Goal: Task Accomplishment & Management: Manage account settings

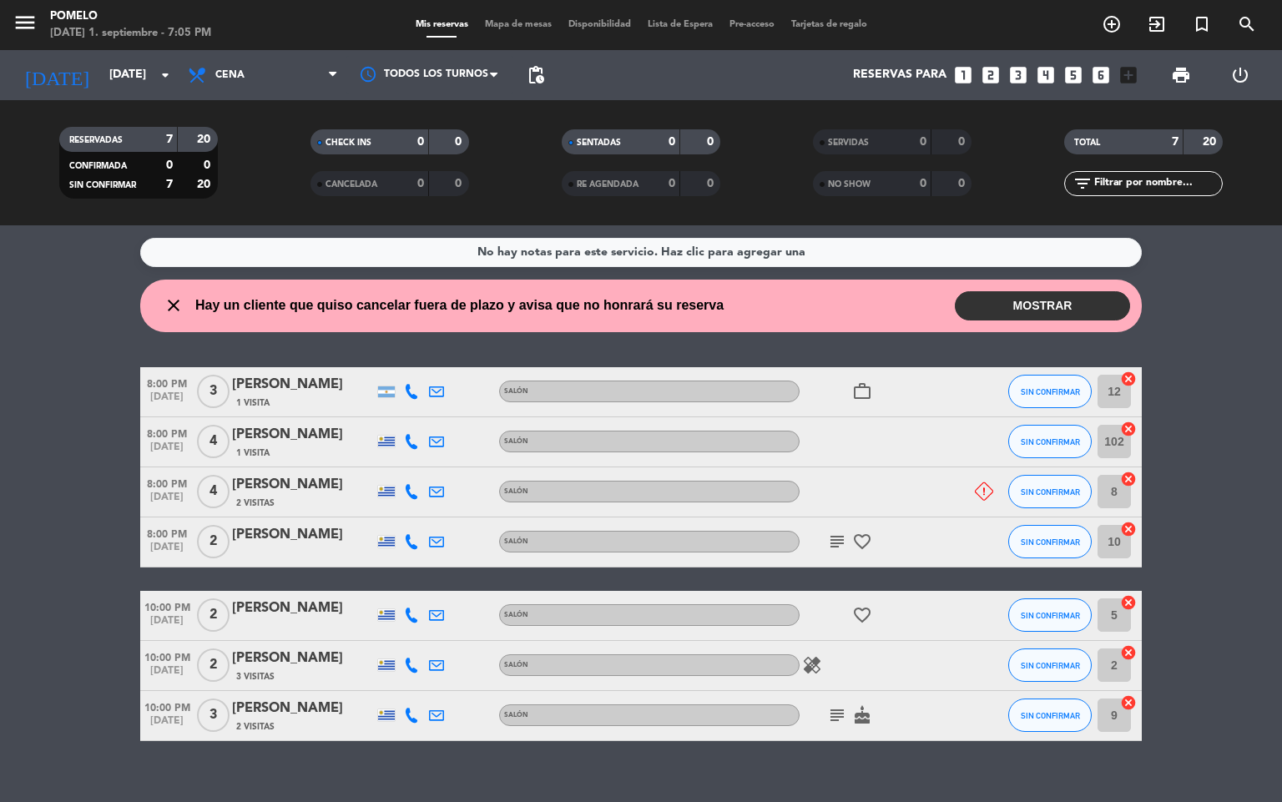
click at [1032, 295] on button "MOSTRAR" at bounding box center [1042, 305] width 175 height 29
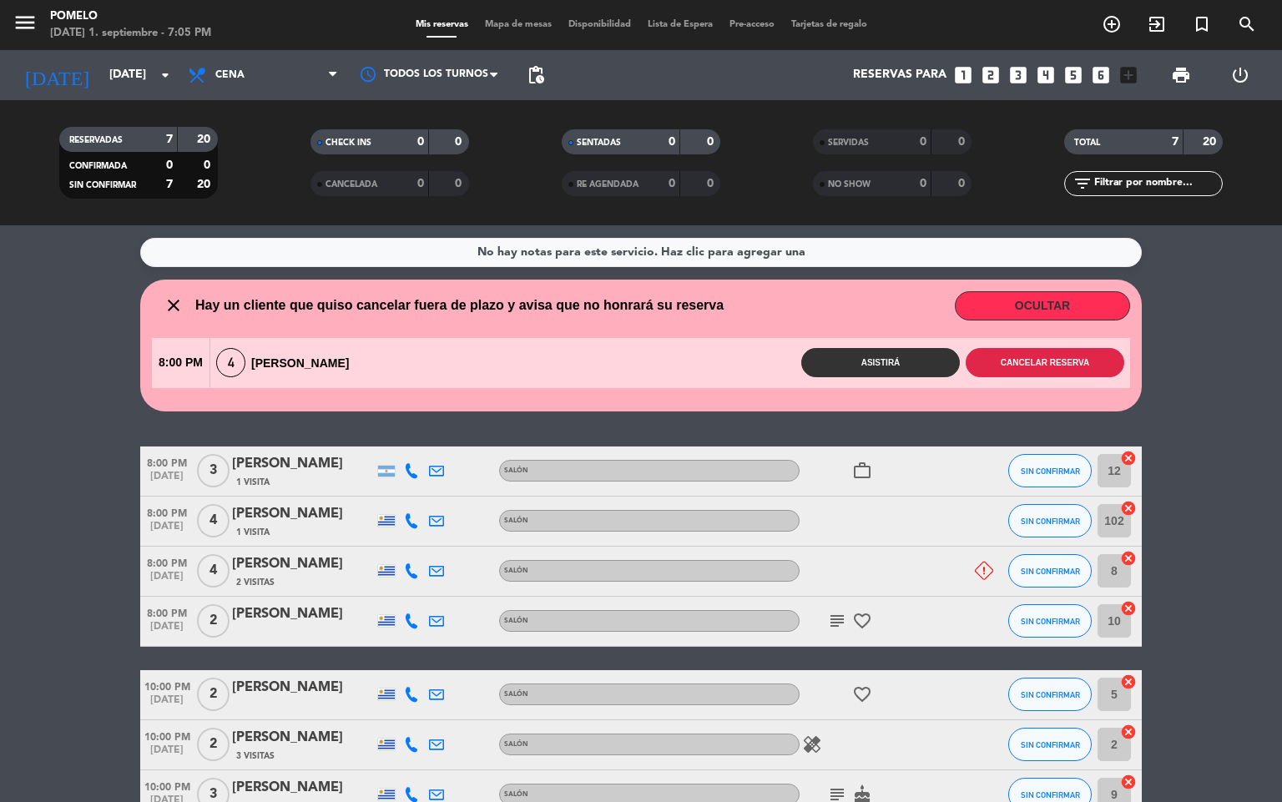
click at [997, 365] on button "Cancelar reserva" at bounding box center [1044, 362] width 159 height 29
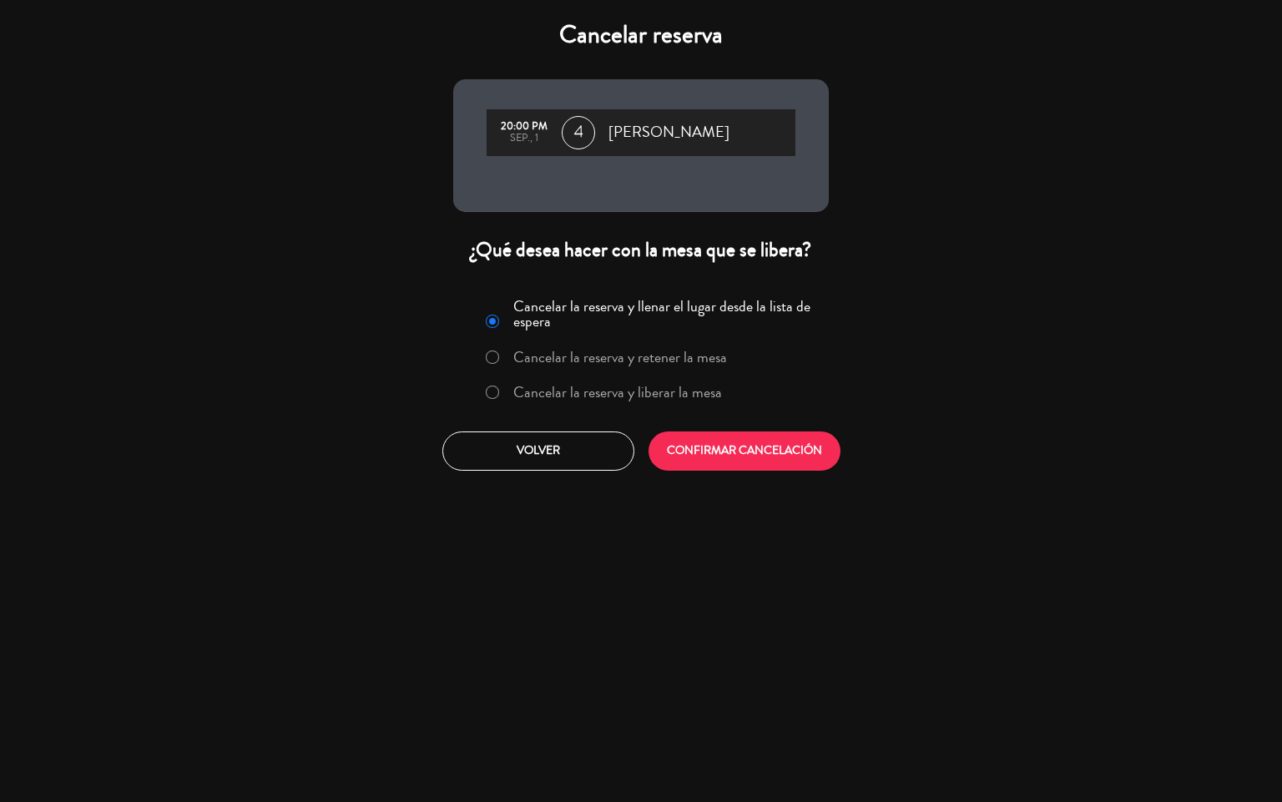
click at [557, 389] on label "Cancelar la reserva y liberar la mesa" at bounding box center [617, 392] width 209 height 15
click at [798, 466] on button "CONFIRMAR CANCELACIÓN" at bounding box center [744, 450] width 192 height 39
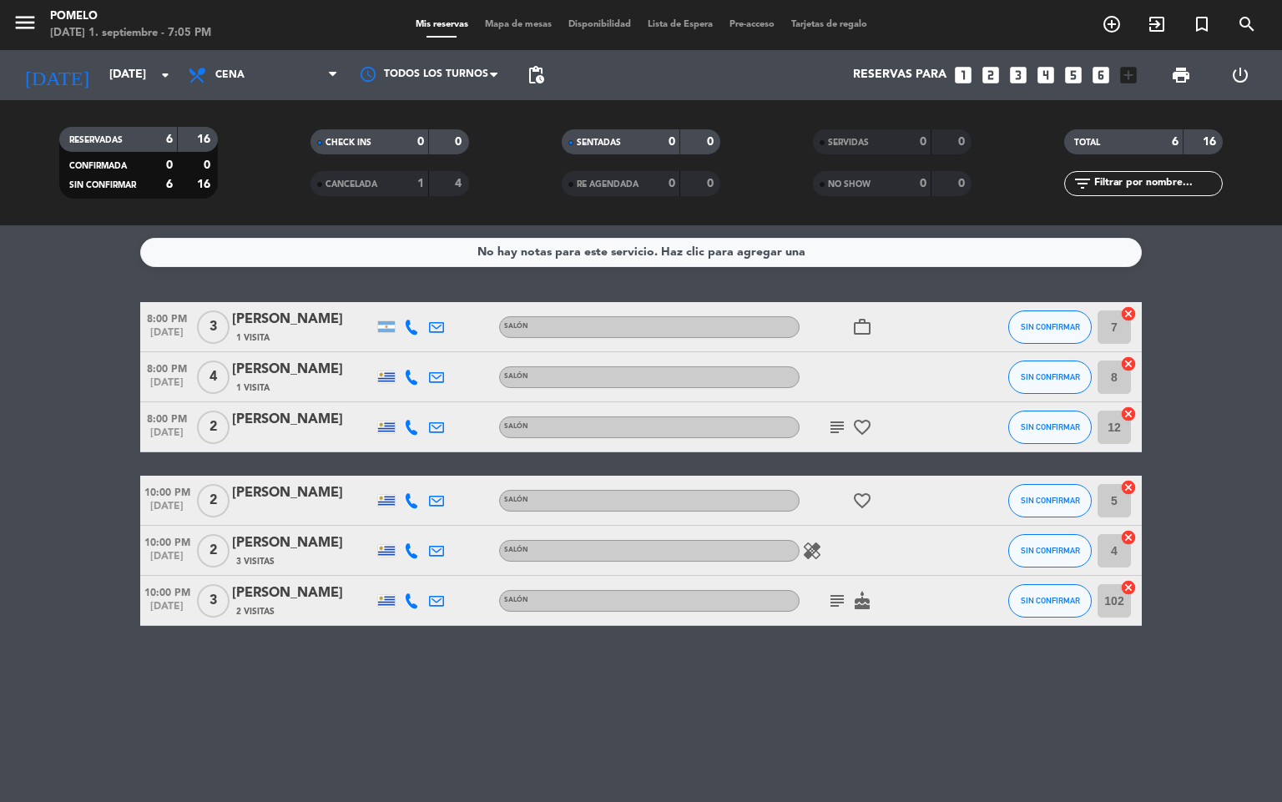
click at [521, 23] on span "Mapa de mesas" at bounding box center [517, 24] width 83 height 9
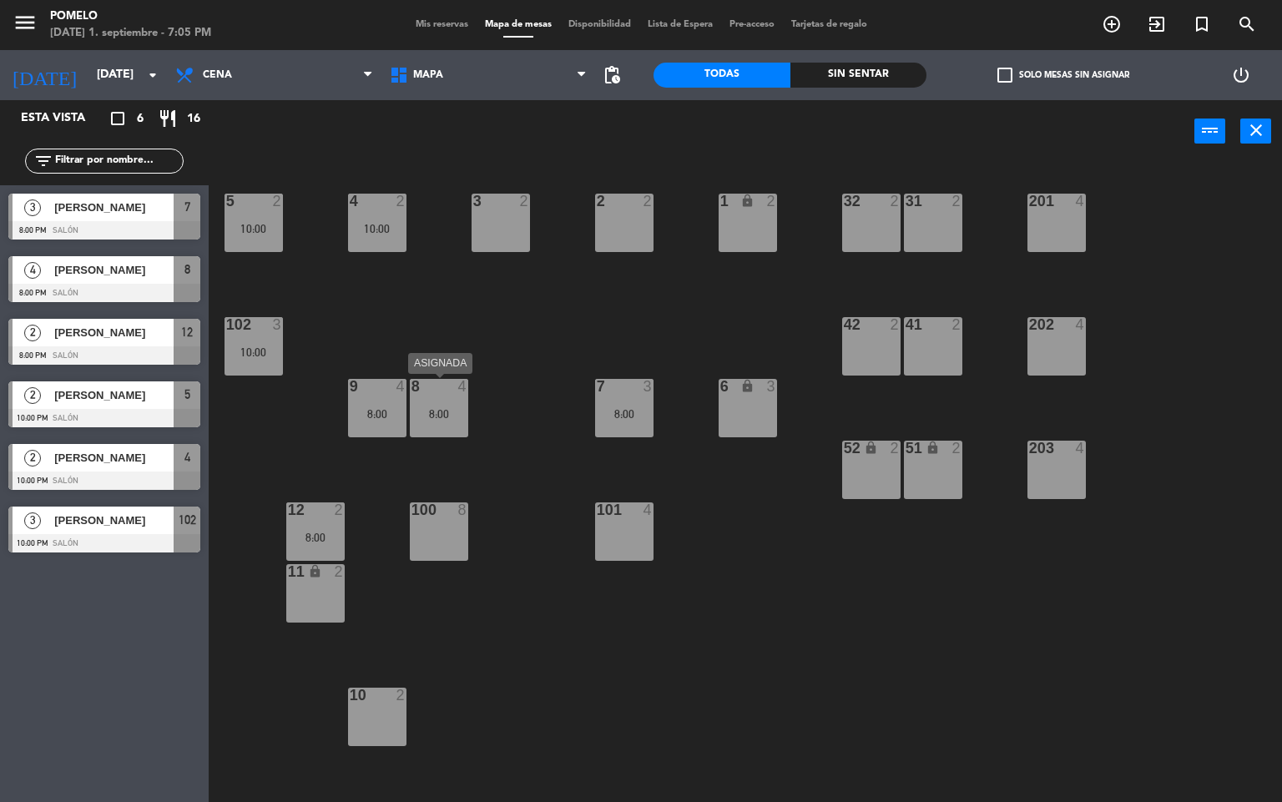
click at [456, 403] on div "8 4 8:00" at bounding box center [439, 408] width 58 height 58
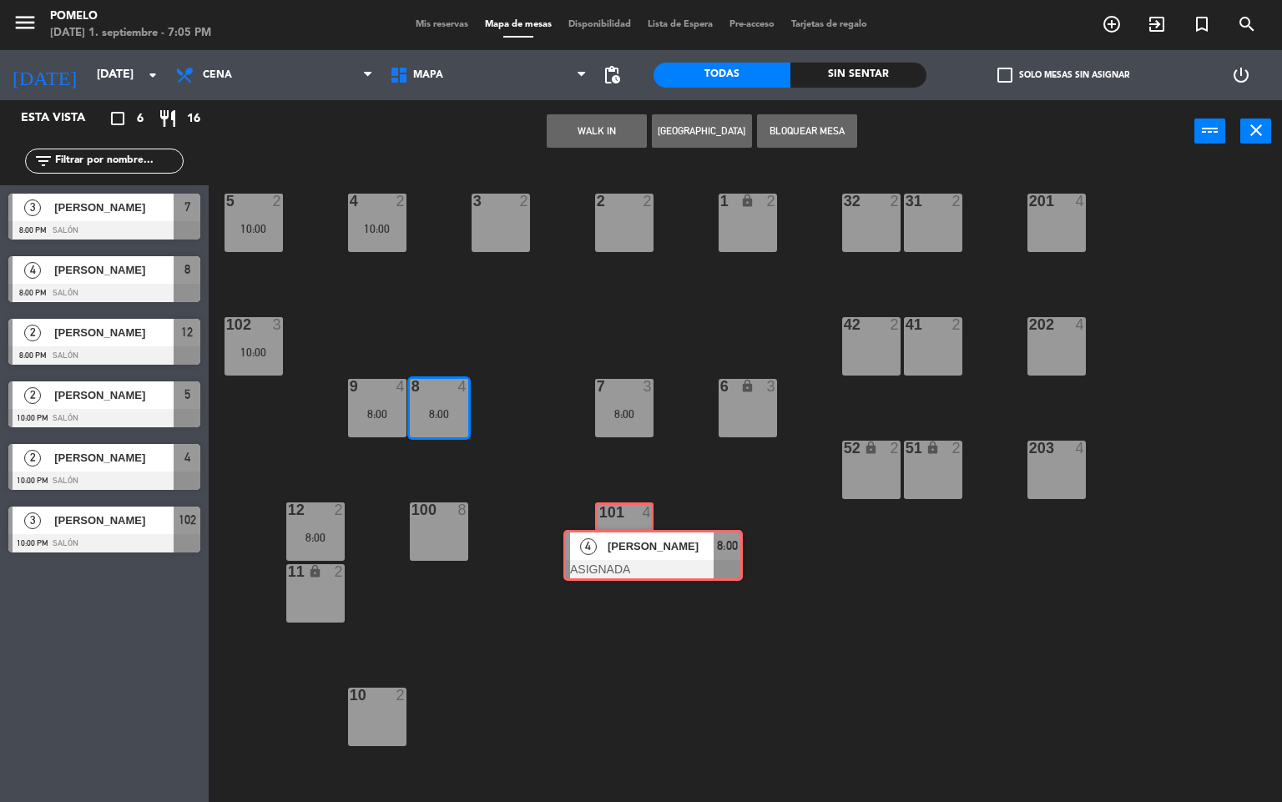
drag, startPoint x: 471, startPoint y: 461, endPoint x: 621, endPoint y: 543, distance: 170.7
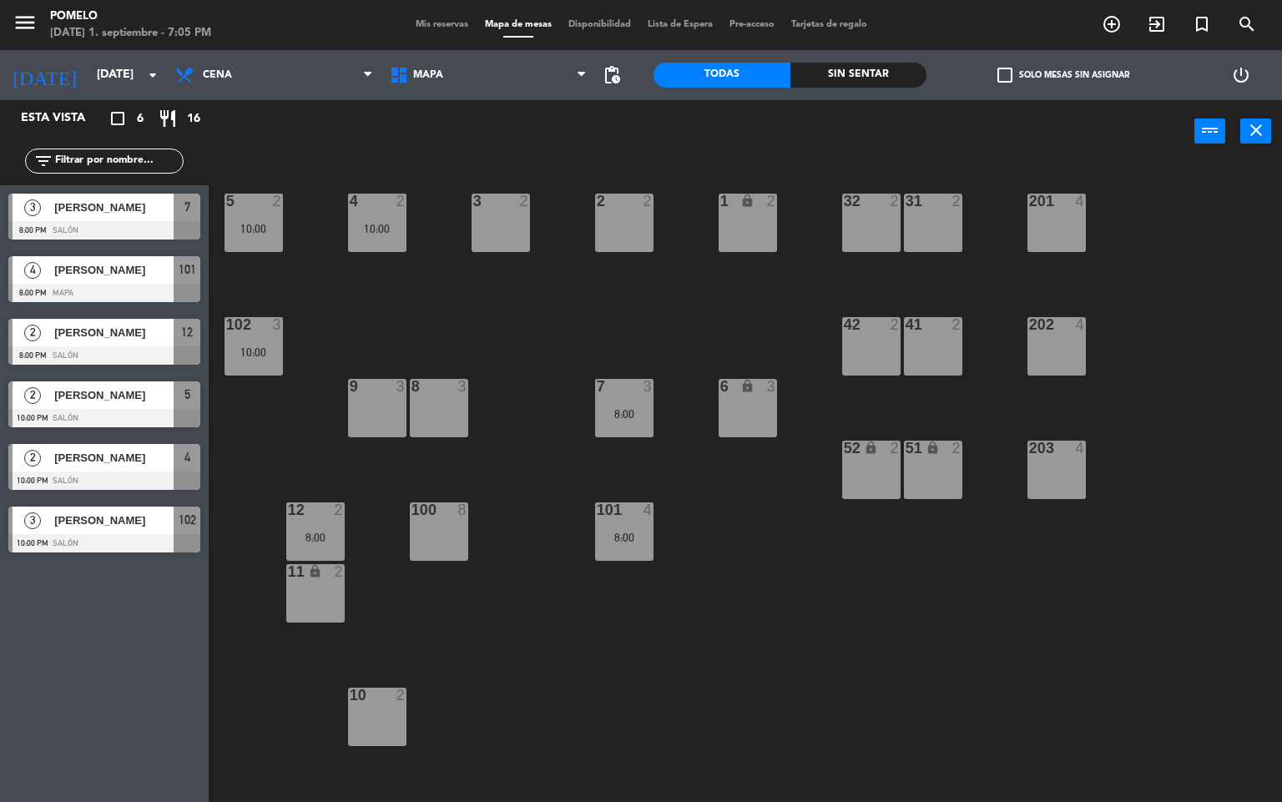
drag, startPoint x: 548, startPoint y: 446, endPoint x: 443, endPoint y: 433, distance: 106.0
click at [547, 446] on div "4 2 10:00 3 2 2 2 1 lock 2 5 2 10:00 32 2 31 2 201 4 102 3 10:00 202 4 42 2 41 …" at bounding box center [751, 483] width 1060 height 639
click at [281, 339] on div "102 3 10:00" at bounding box center [253, 346] width 58 height 58
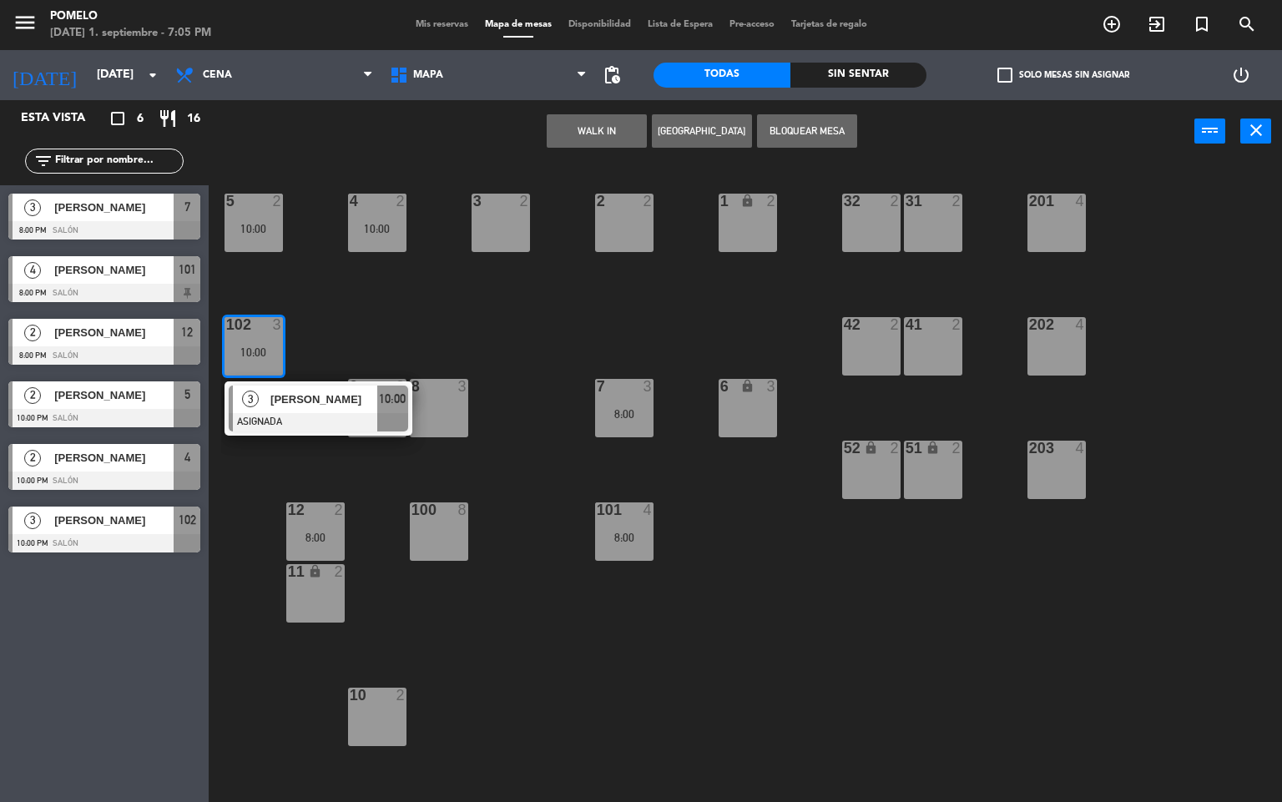
click at [279, 471] on div "4 2 10:00 3 2 2 2 1 lock 2 5 2 10:00 32 2 31 2 201 4 102 3 10:00 3 [PERSON_NAME…" at bounding box center [751, 483] width 1060 height 639
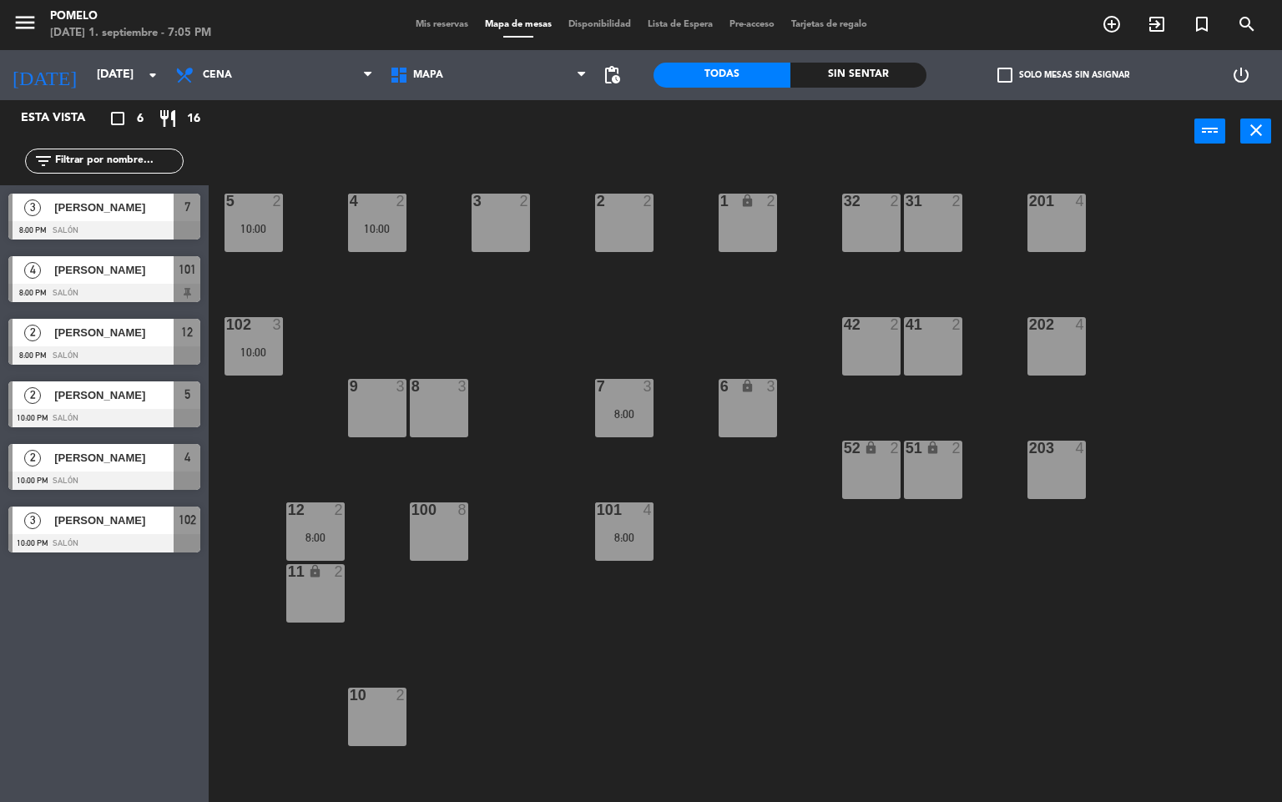
click at [325, 533] on div "8:00" at bounding box center [315, 537] width 58 height 12
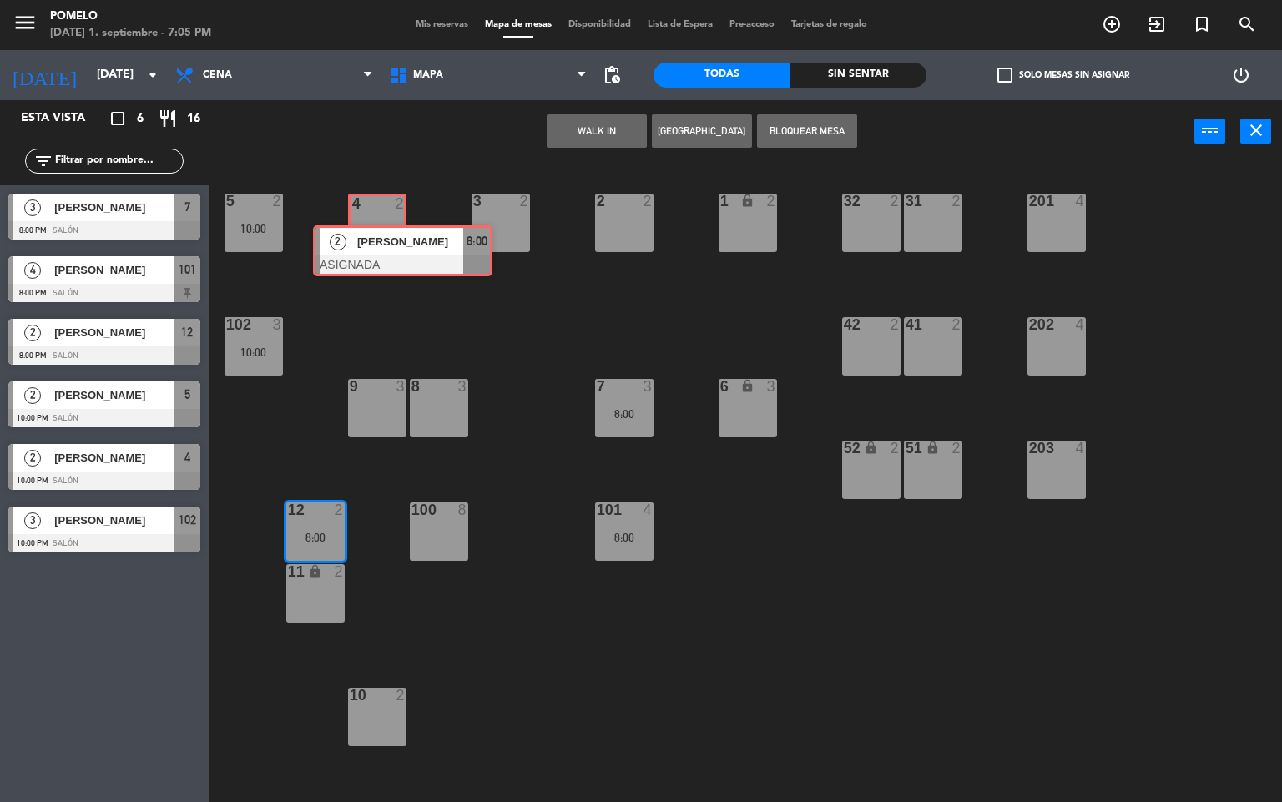
drag, startPoint x: 365, startPoint y: 597, endPoint x: 388, endPoint y: 251, distance: 346.2
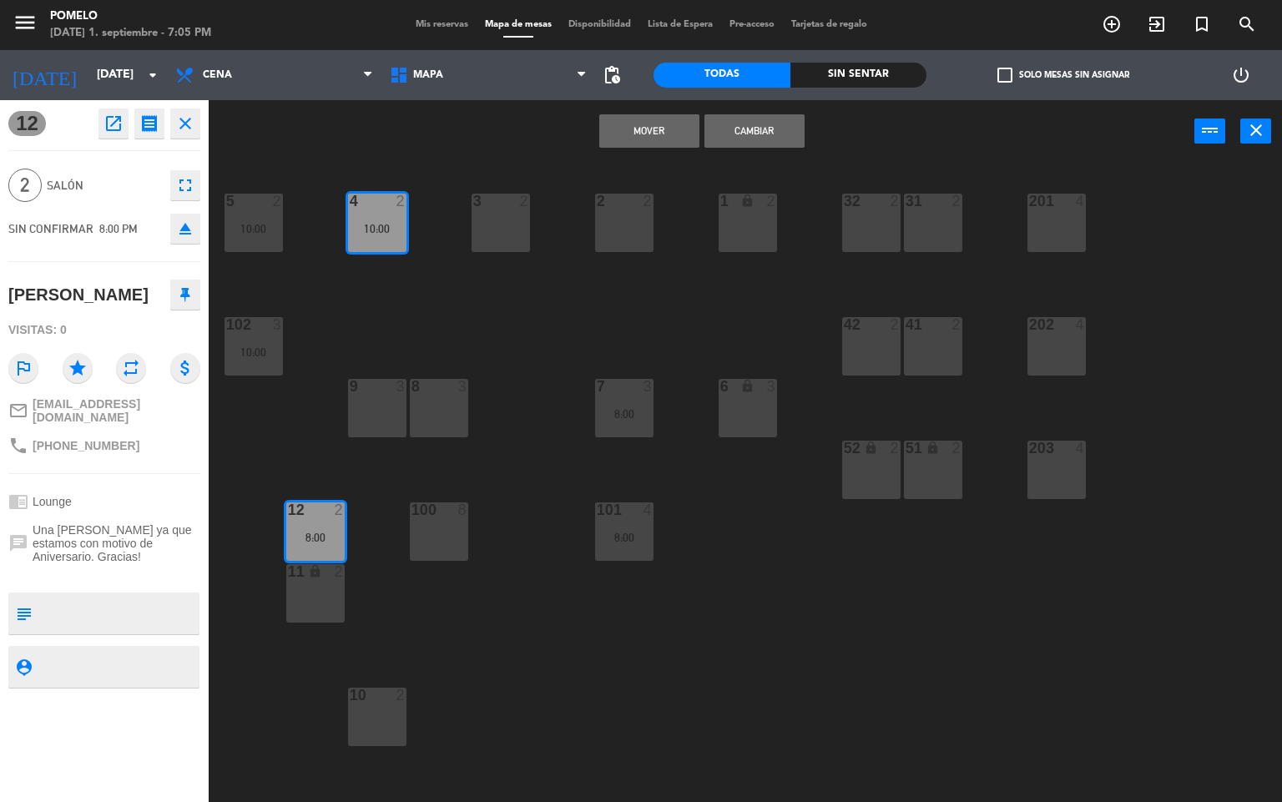
click at [641, 125] on button "Mover" at bounding box center [649, 130] width 100 height 33
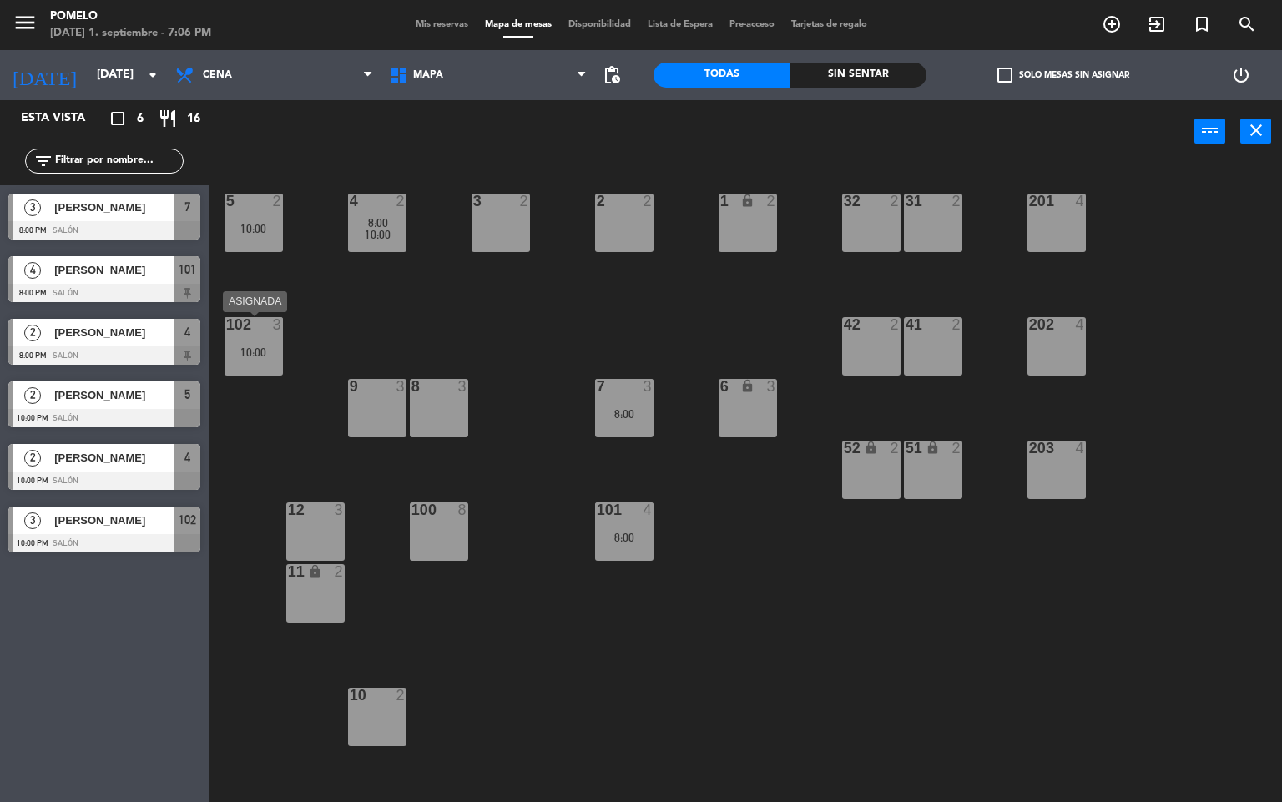
click at [270, 344] on div "102 3 10:00" at bounding box center [253, 346] width 58 height 58
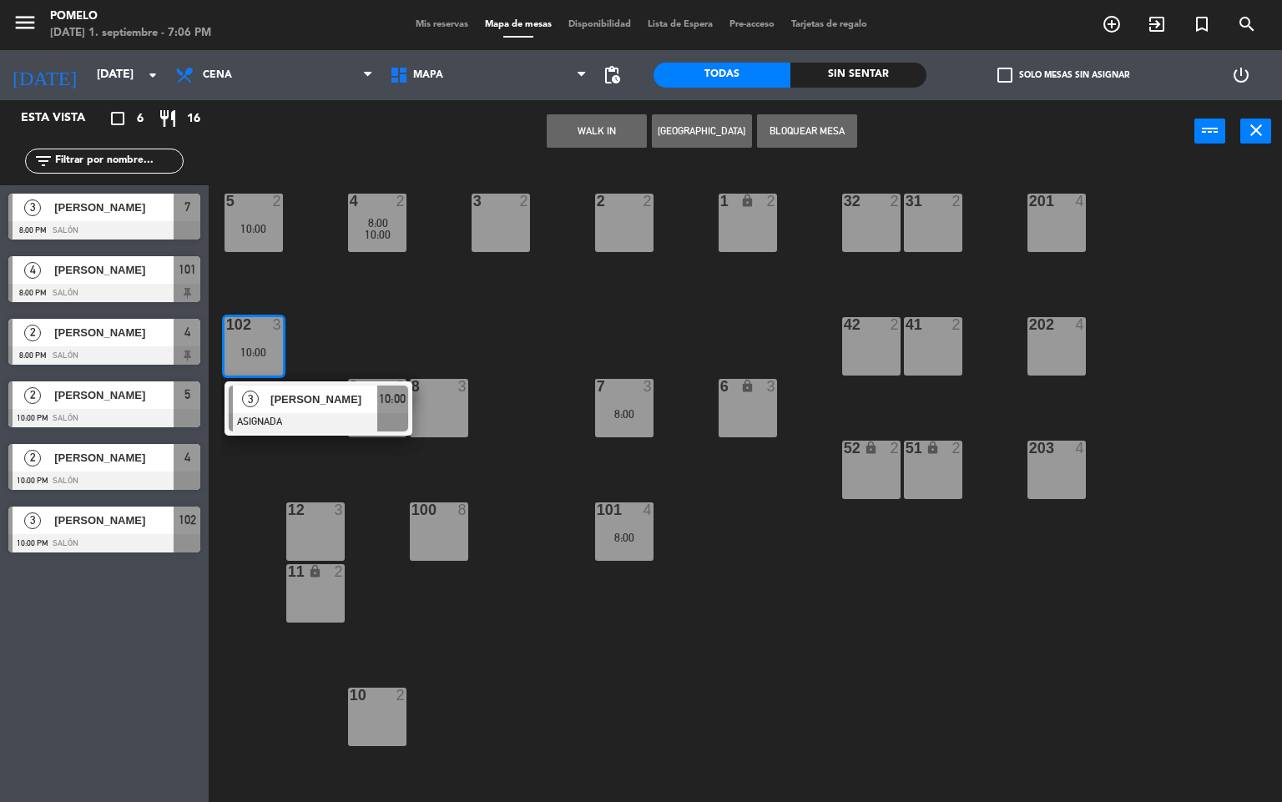
click at [476, 524] on div "4 2 8:00 10:00 3 2 2 2 1 lock 2 5 2 10:00 32 2 31 2 201 4 102 3 10:00 3 [PERSON…" at bounding box center [751, 483] width 1060 height 639
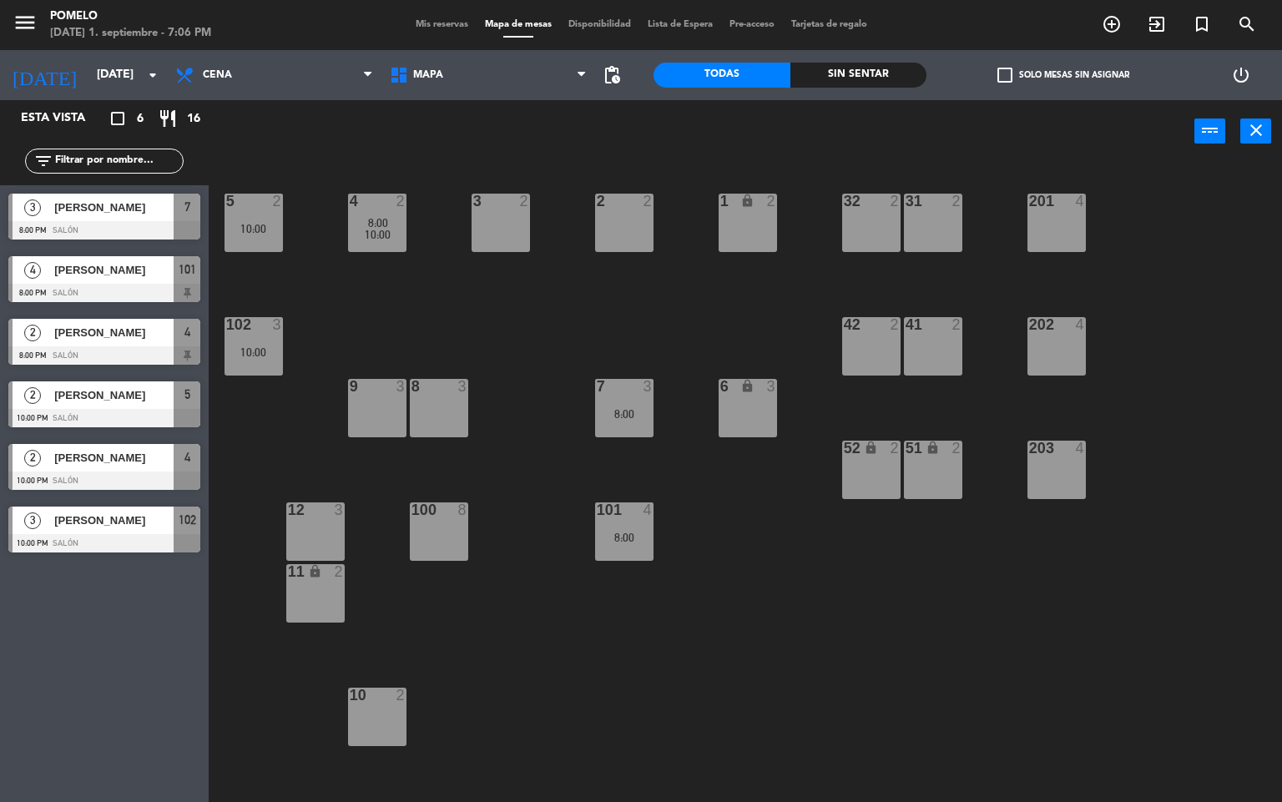
click at [619, 536] on div "8:00" at bounding box center [624, 537] width 58 height 12
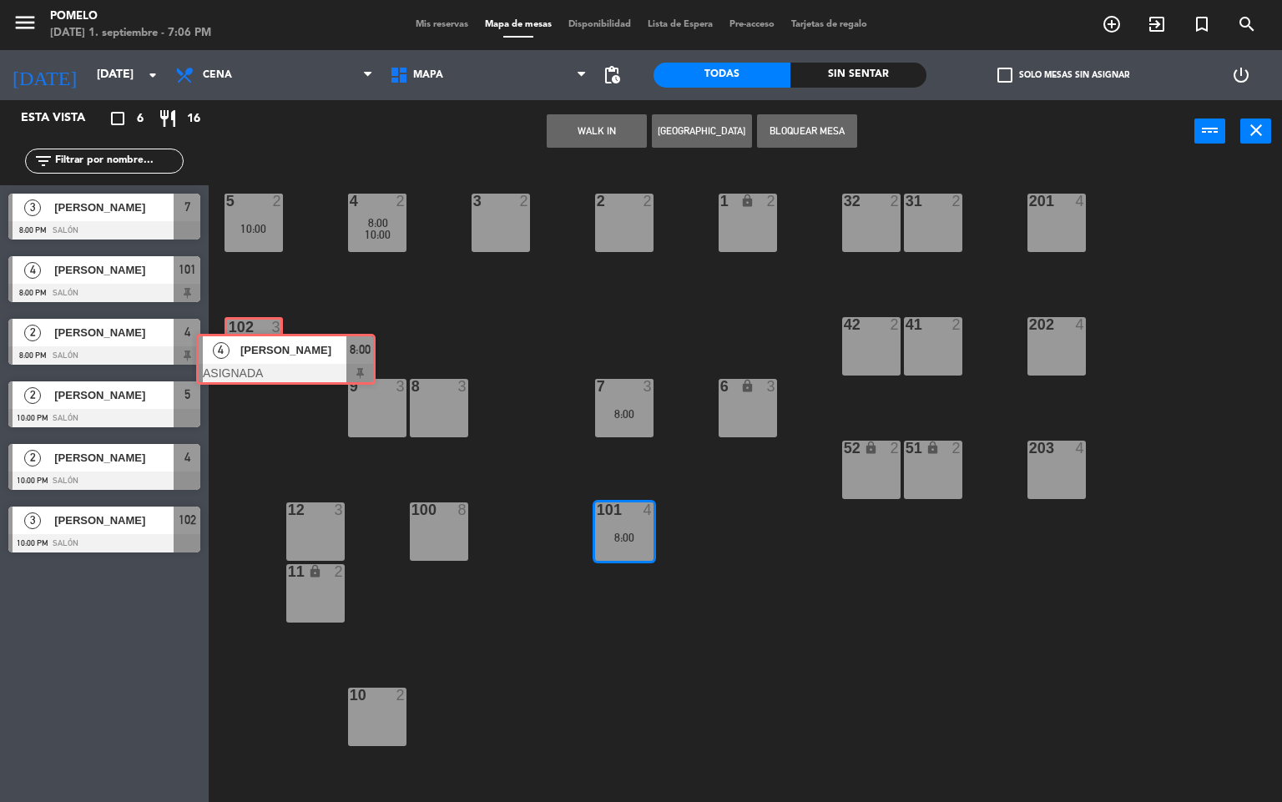
drag, startPoint x: 672, startPoint y: 601, endPoint x: 269, endPoint y: 363, distance: 467.9
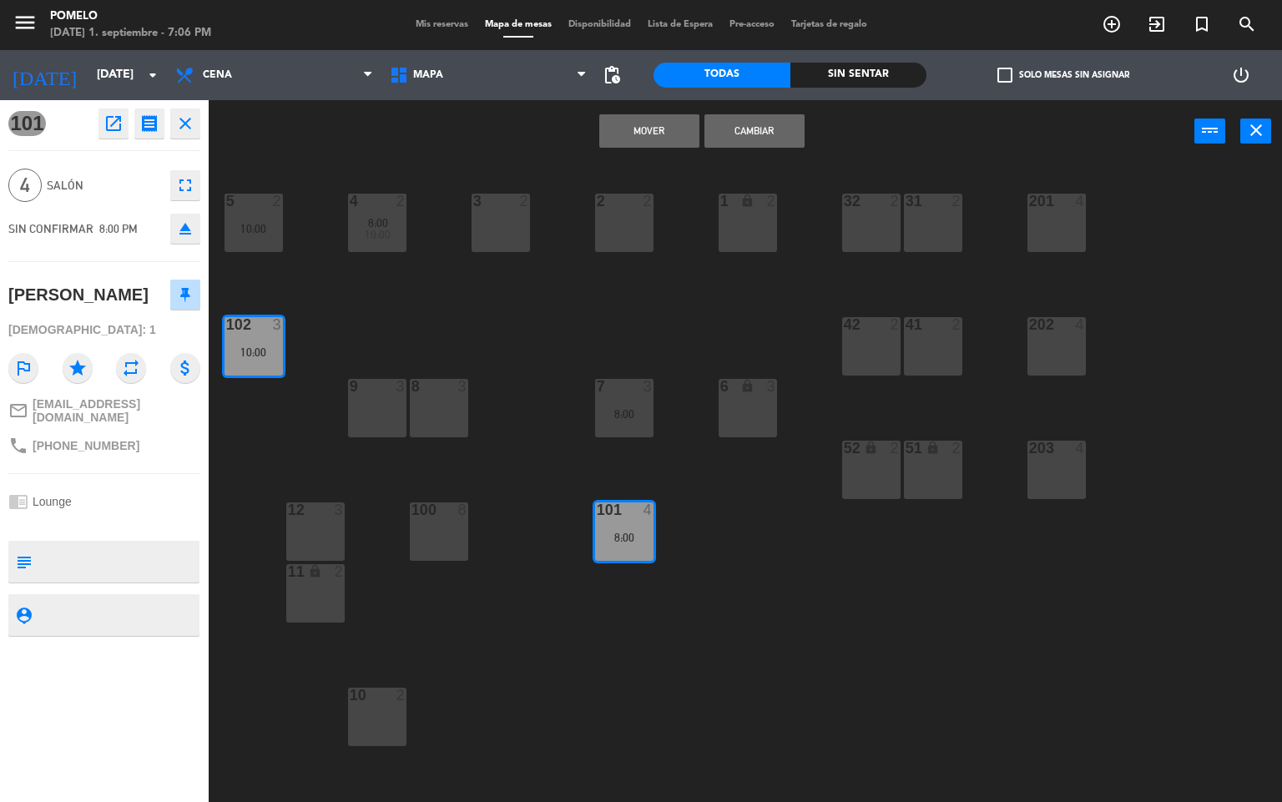
click at [663, 135] on button "Mover" at bounding box center [649, 130] width 100 height 33
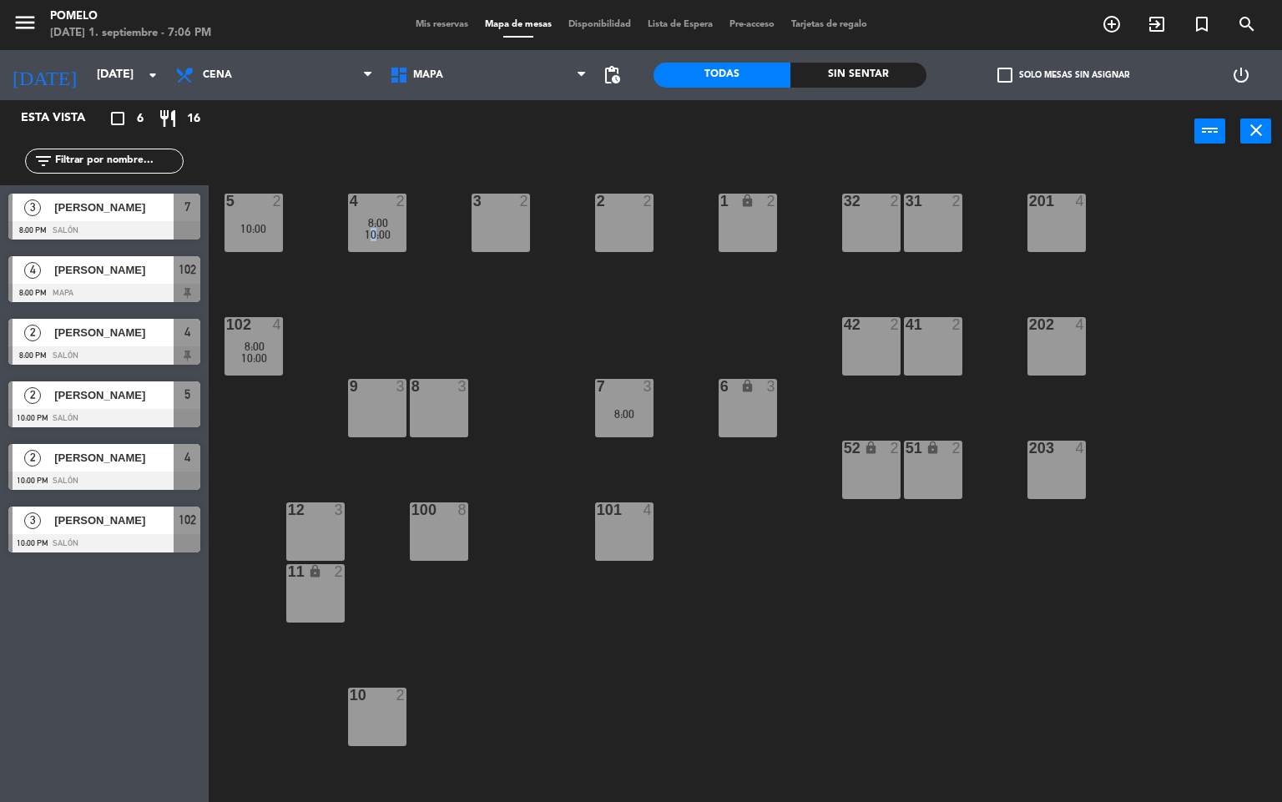
drag, startPoint x: 369, startPoint y: 309, endPoint x: 294, endPoint y: 348, distance: 84.7
click at [364, 310] on div "4 2 8:00 10:00 3 2 2 2 1 lock 2 5 2 10:00 32 2 31 2 201 4 102 4 8:00 10:00 202 …" at bounding box center [751, 483] width 1060 height 639
click at [268, 354] on div "10:00" at bounding box center [253, 358] width 58 height 12
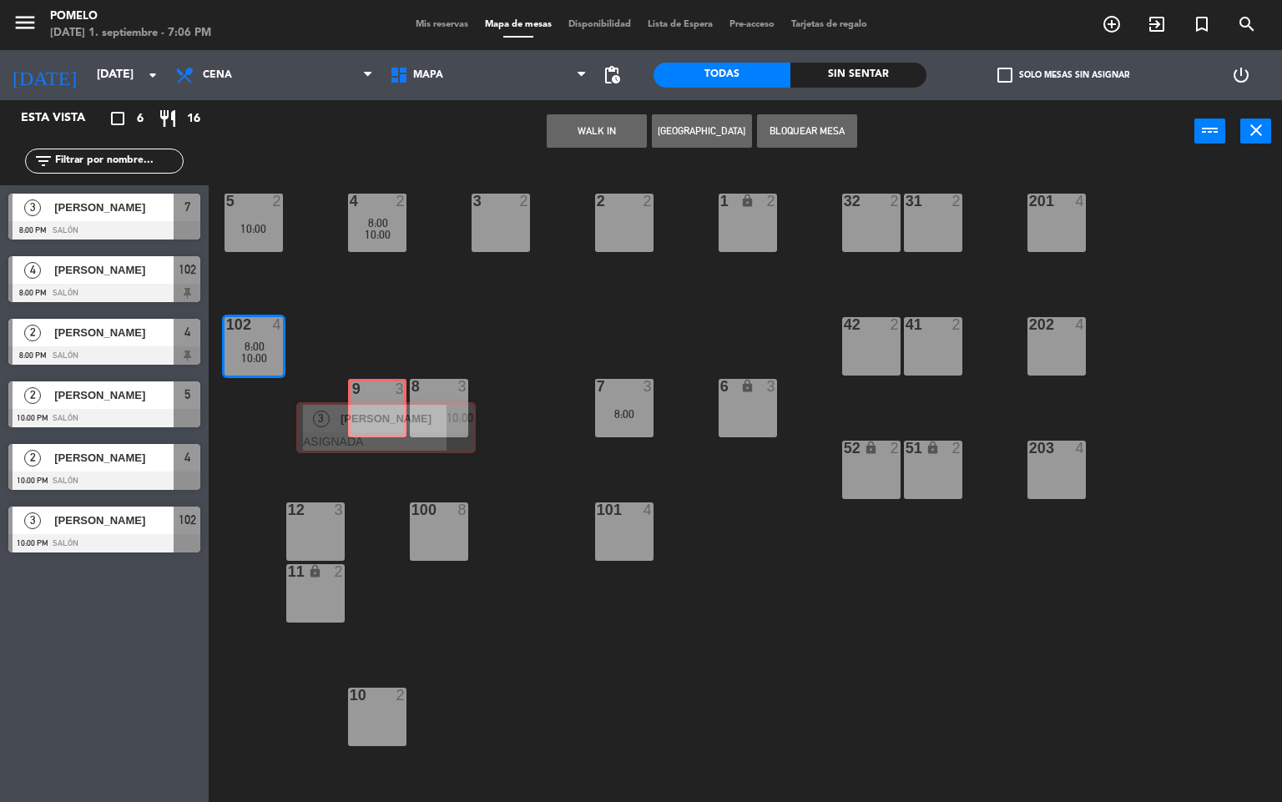
drag, startPoint x: 318, startPoint y: 461, endPoint x: 385, endPoint y: 428, distance: 75.4
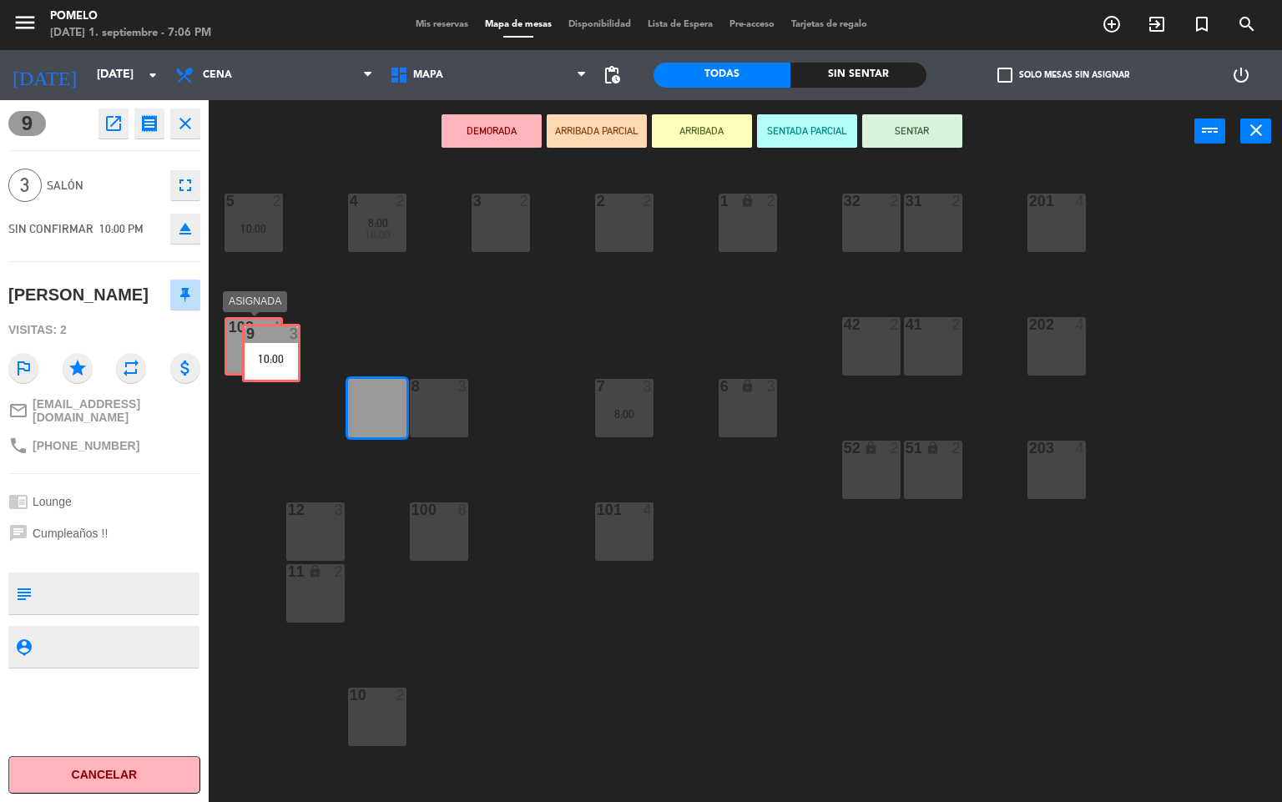
drag, startPoint x: 374, startPoint y: 411, endPoint x: 268, endPoint y: 355, distance: 119.4
click at [268, 355] on div "4 2 8:00 10:00 3 2 2 2 1 lock 2 5 2 10:00 32 2 31 2 201 4 102 4 8:00 202 4 42 2…" at bounding box center [751, 483] width 1060 height 639
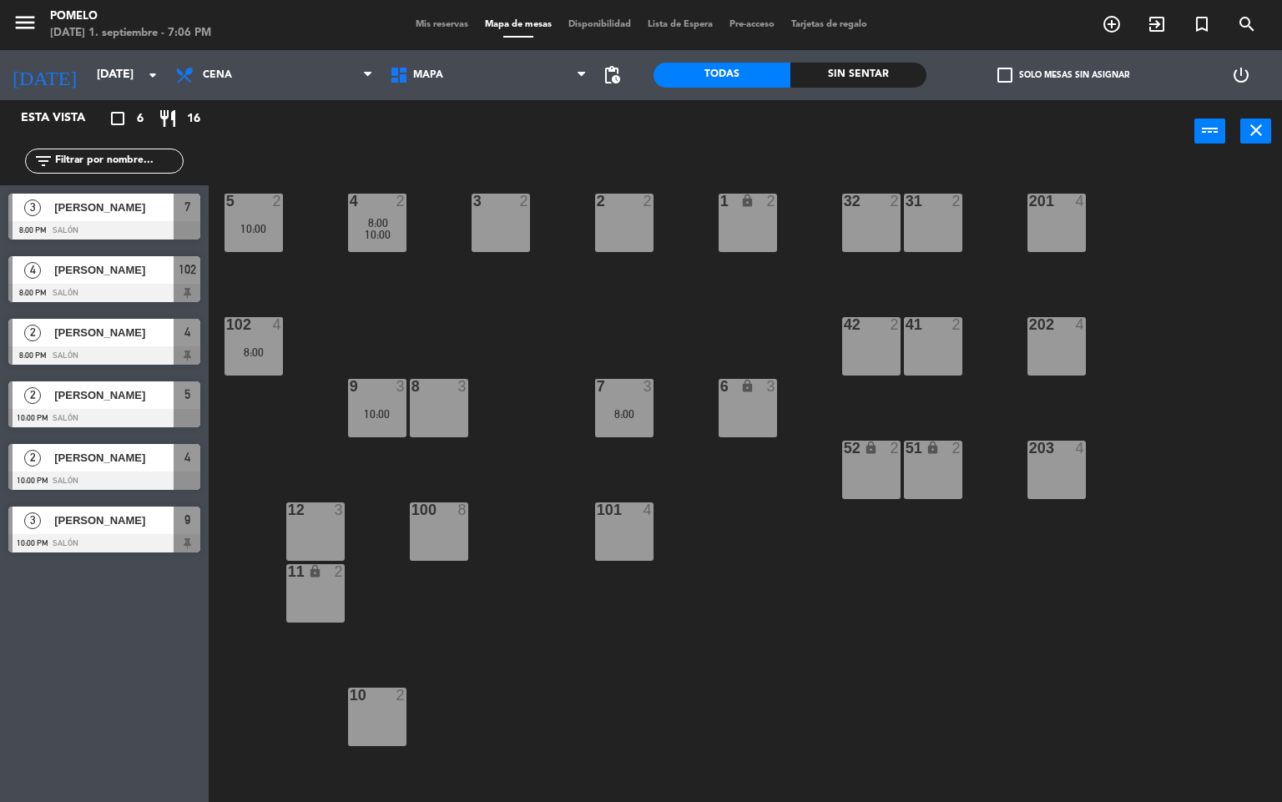
click at [274, 215] on div "5 2 10:00" at bounding box center [253, 223] width 58 height 58
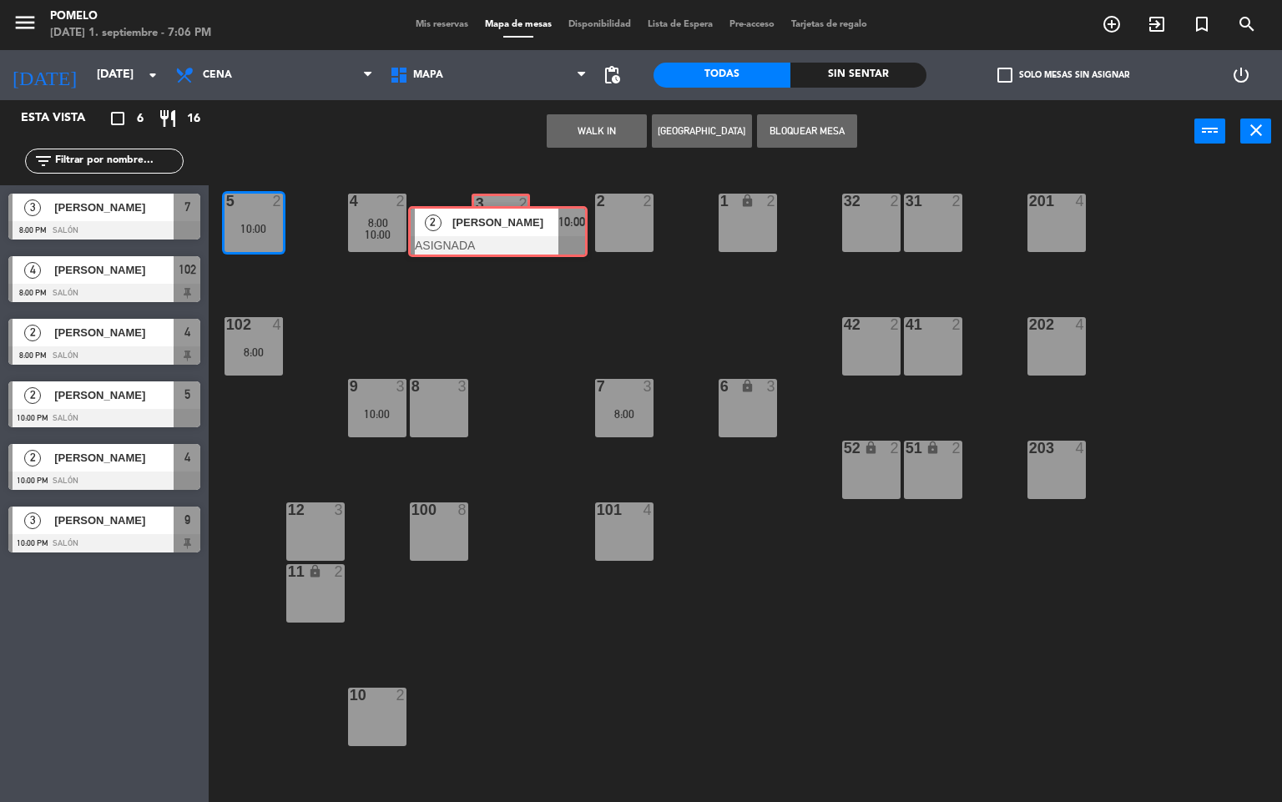
drag, startPoint x: 324, startPoint y: 289, endPoint x: 506, endPoint y: 229, distance: 191.6
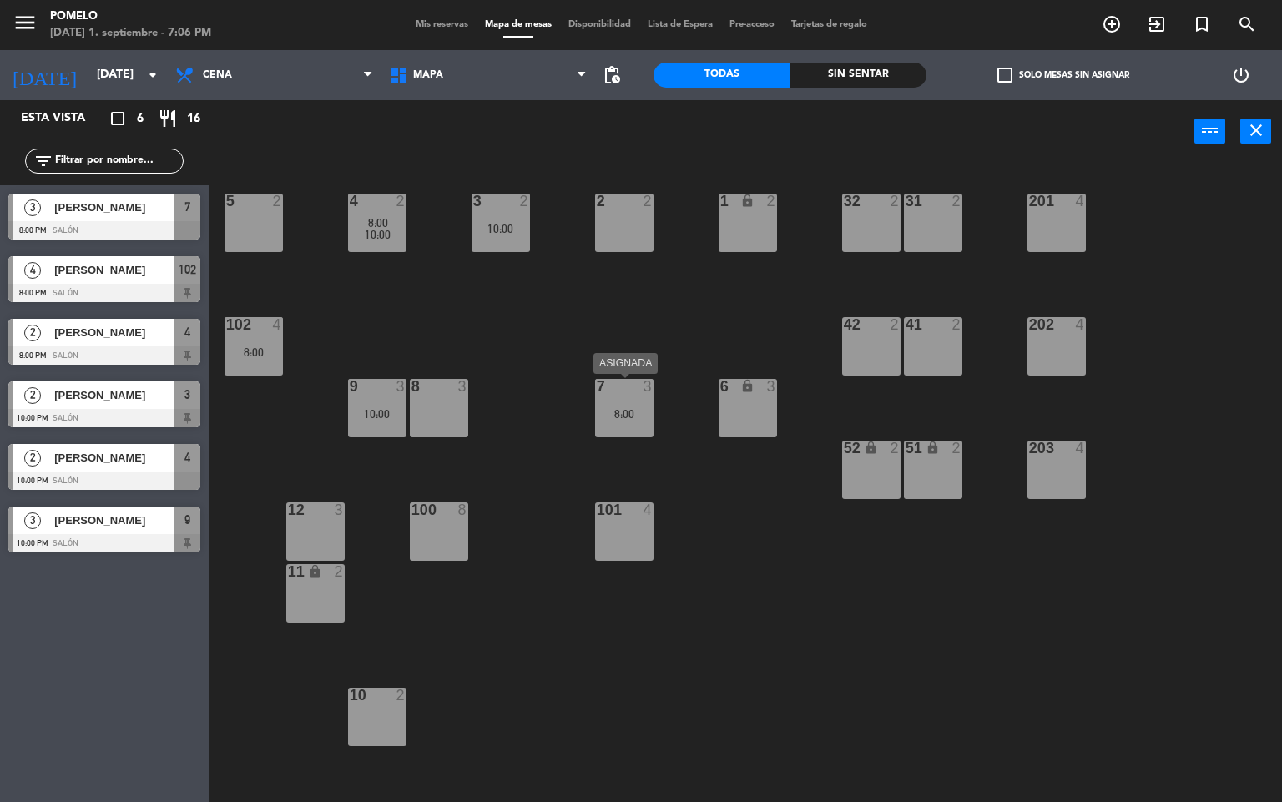
click at [634, 429] on div "7 3 8:00" at bounding box center [624, 408] width 58 height 58
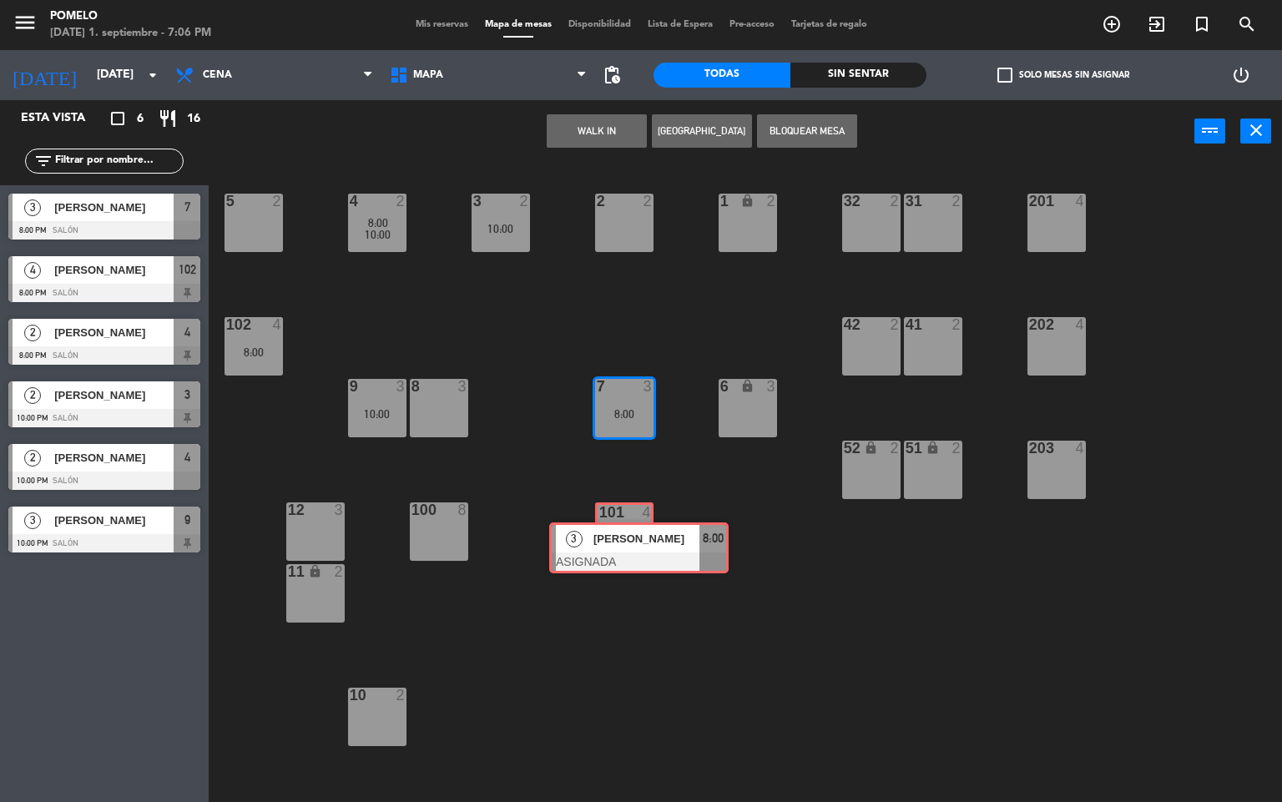
drag, startPoint x: 662, startPoint y: 459, endPoint x: 614, endPoint y: 534, distance: 88.9
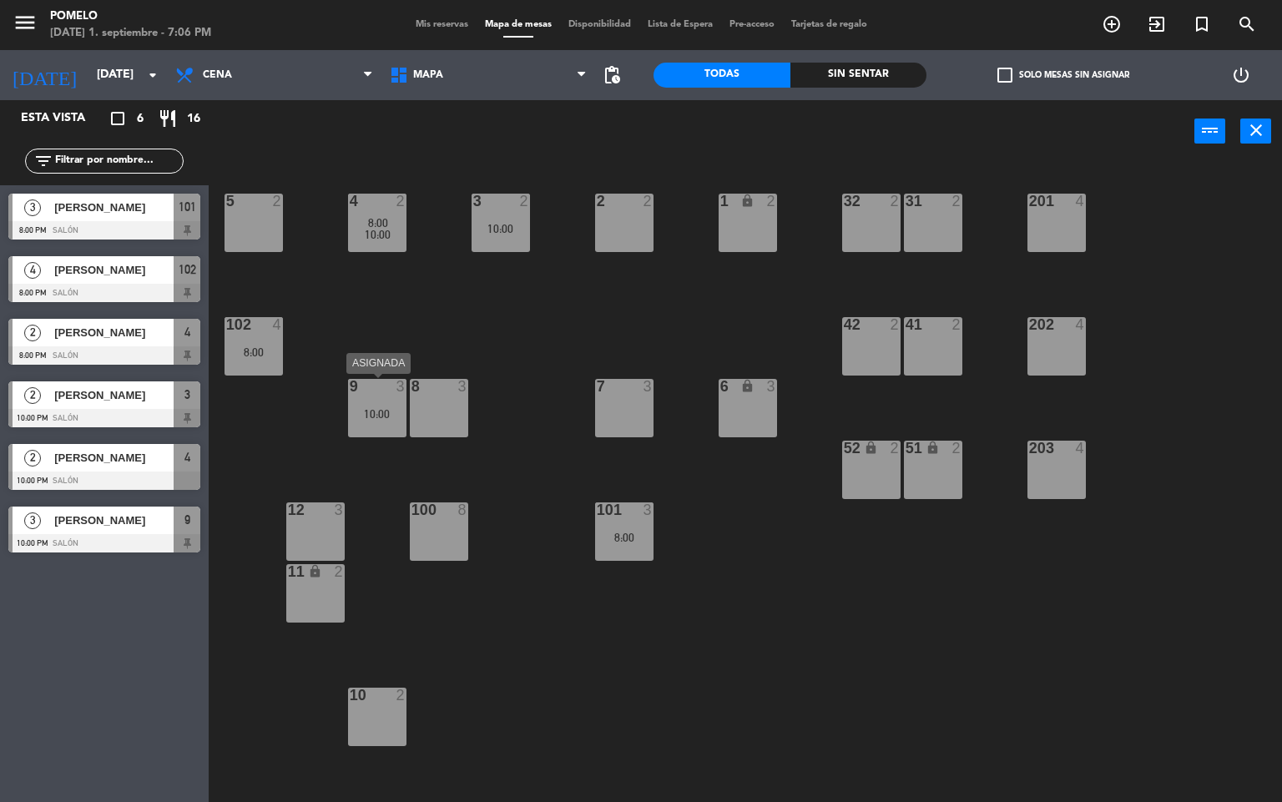
click at [366, 423] on div "9 3 10:00" at bounding box center [377, 408] width 58 height 58
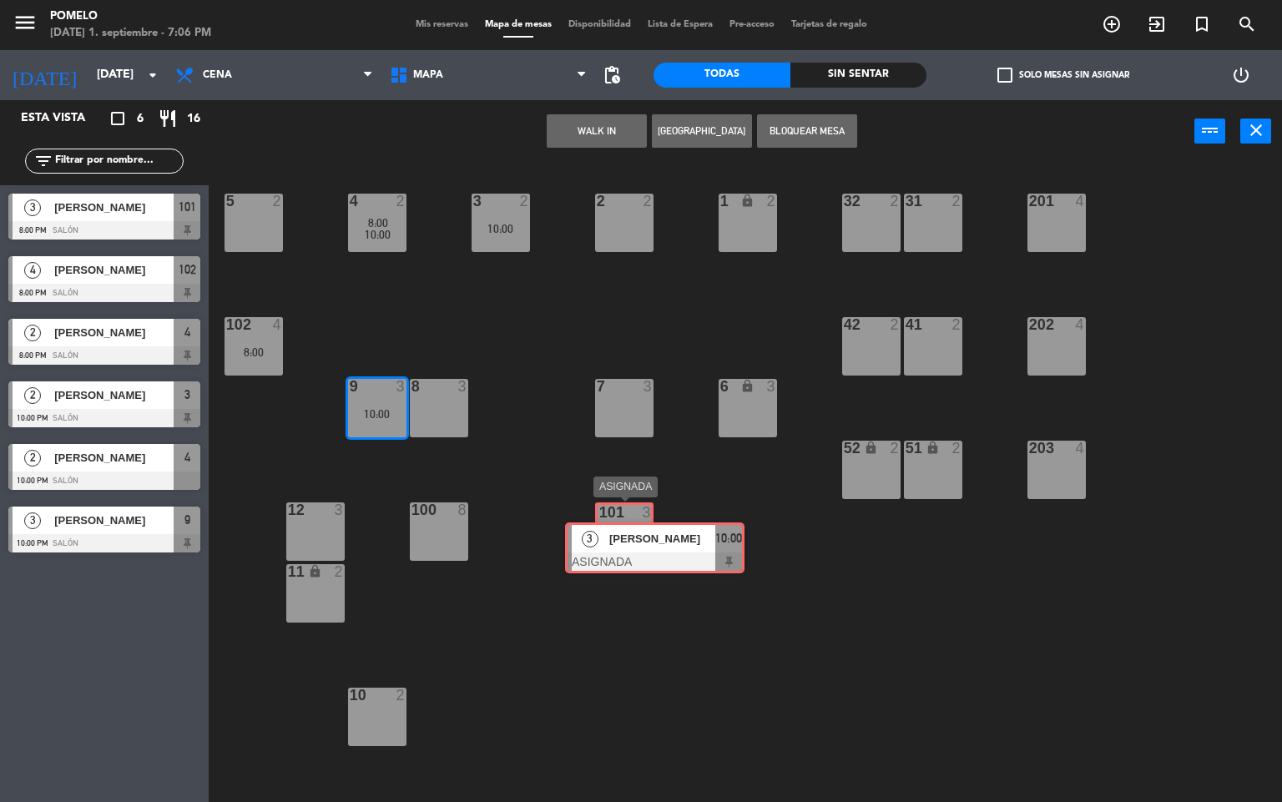
drag, startPoint x: 409, startPoint y: 473, endPoint x: 622, endPoint y: 542, distance: 223.5
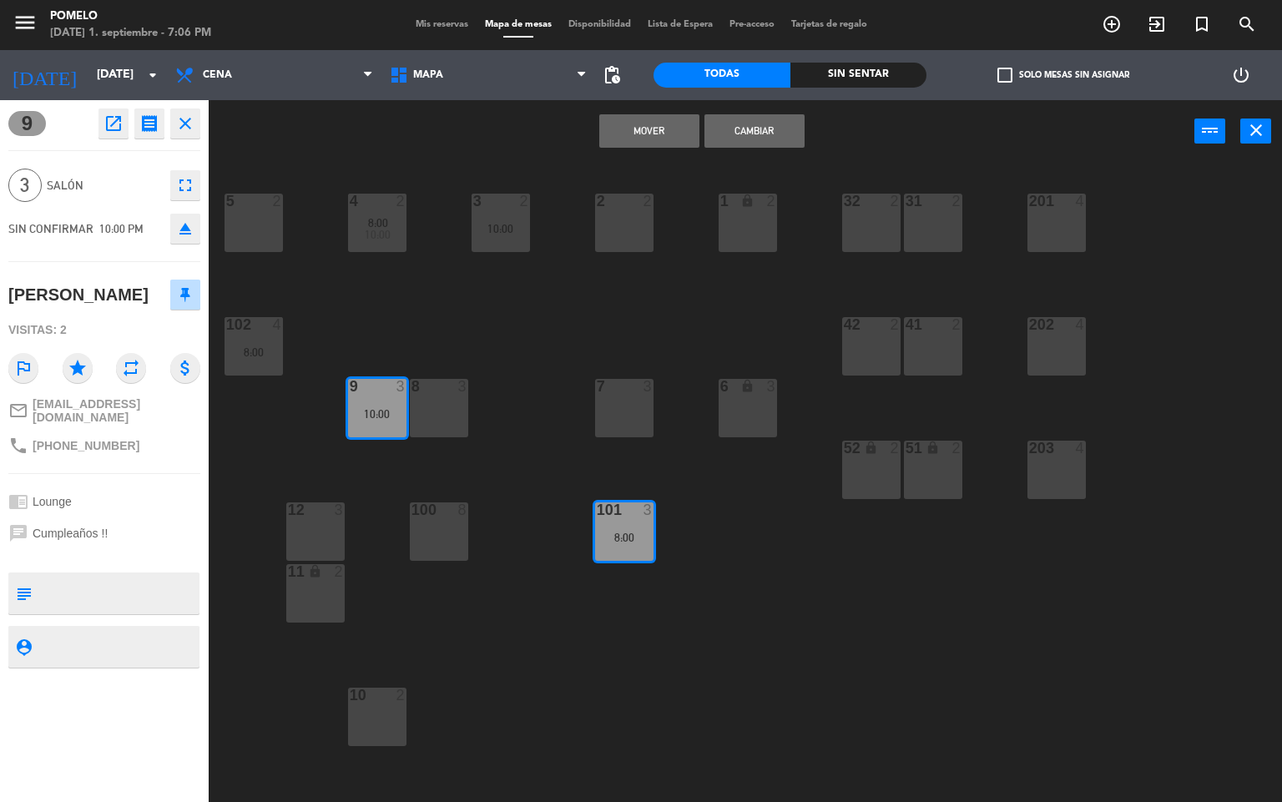
click at [671, 131] on button "Mover" at bounding box center [649, 130] width 100 height 33
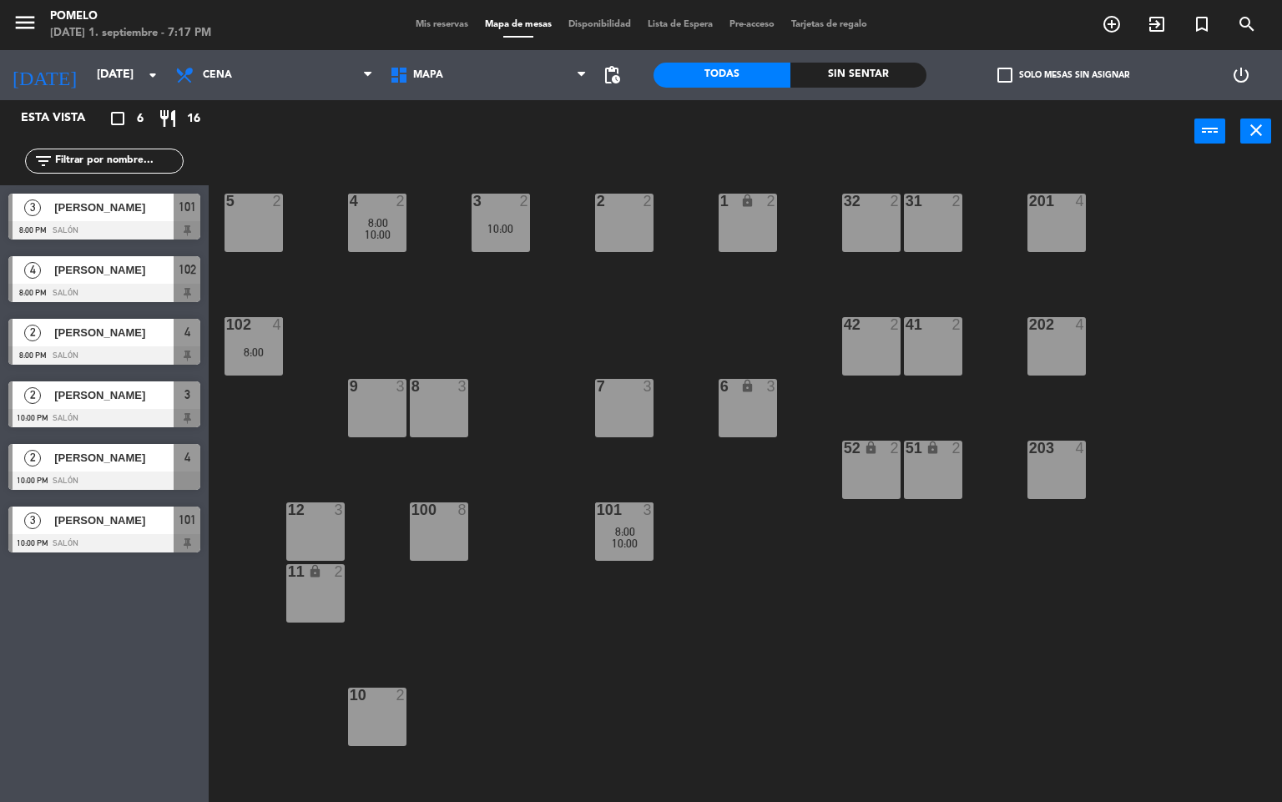
click at [449, 28] on span "Mis reservas" at bounding box center [441, 24] width 69 height 9
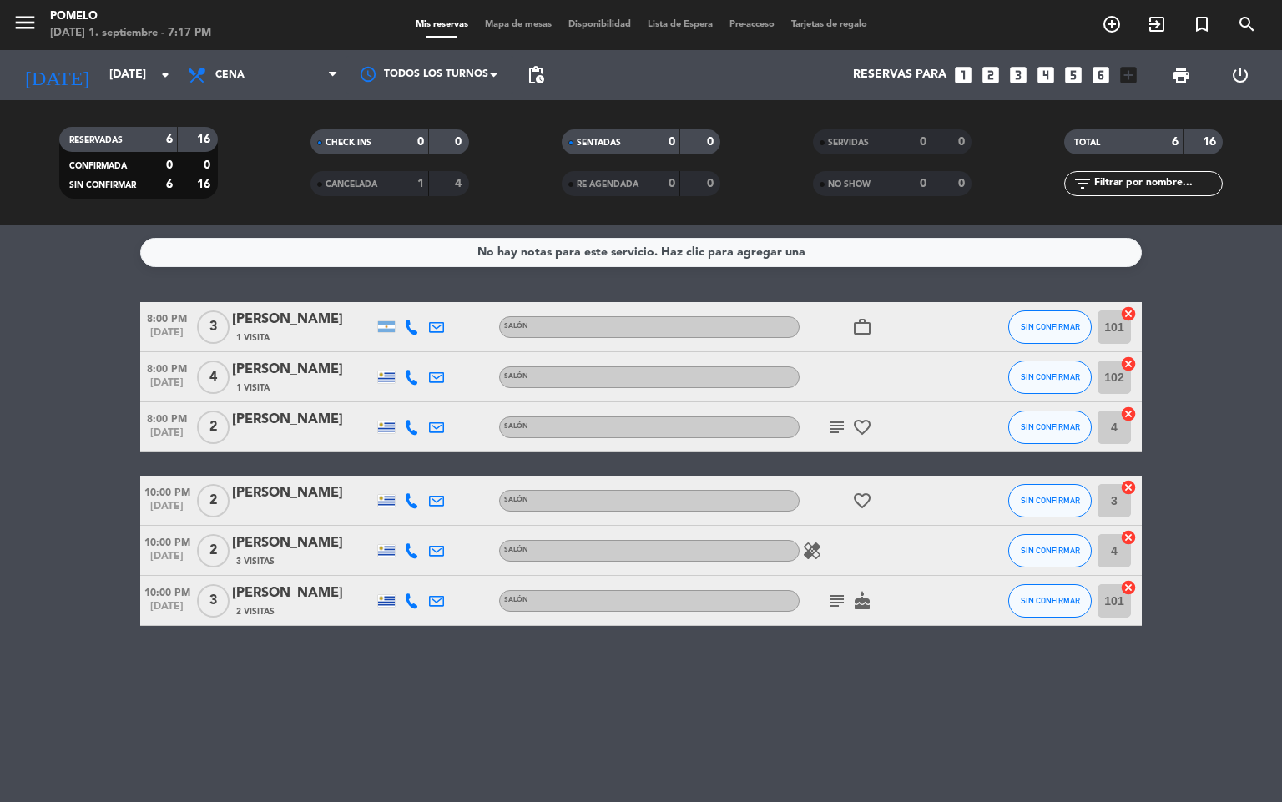
click at [533, 23] on span "Mapa de mesas" at bounding box center [517, 24] width 83 height 9
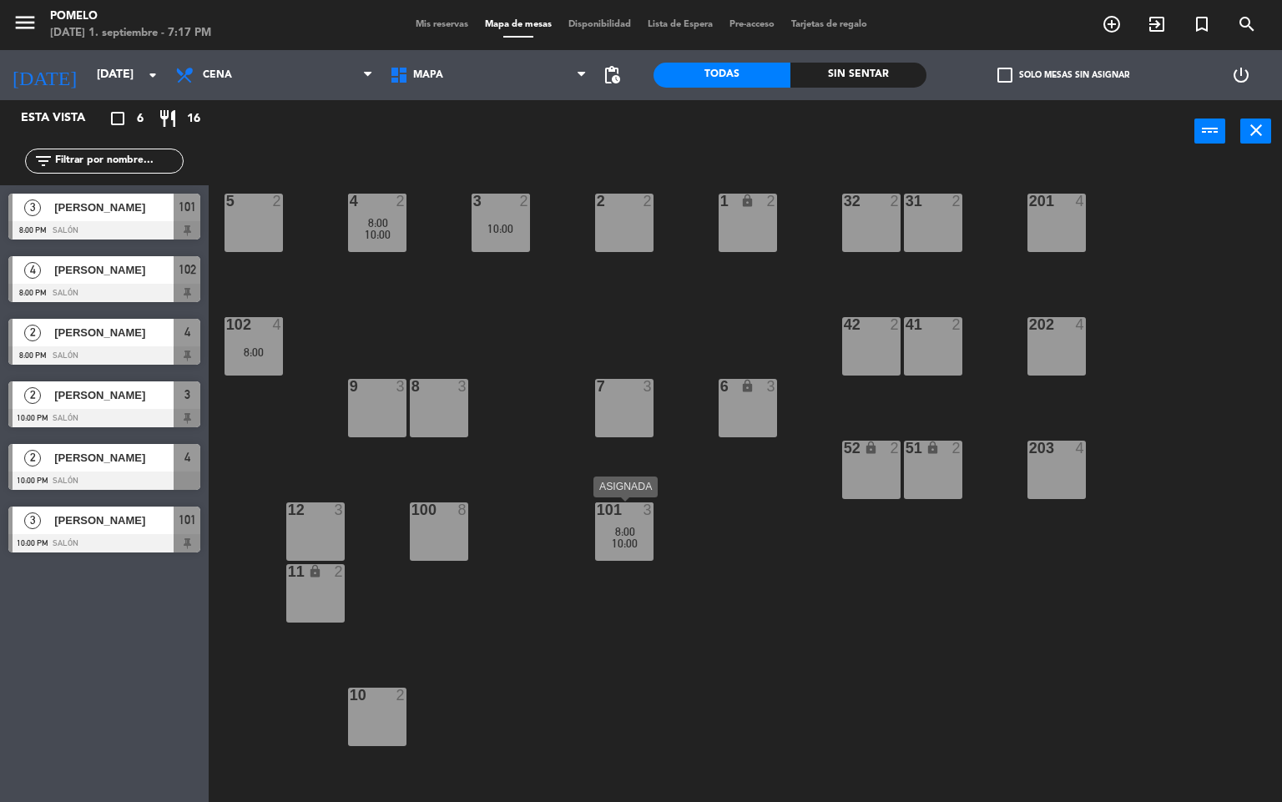
click at [604, 526] on div "8:00" at bounding box center [624, 532] width 58 height 12
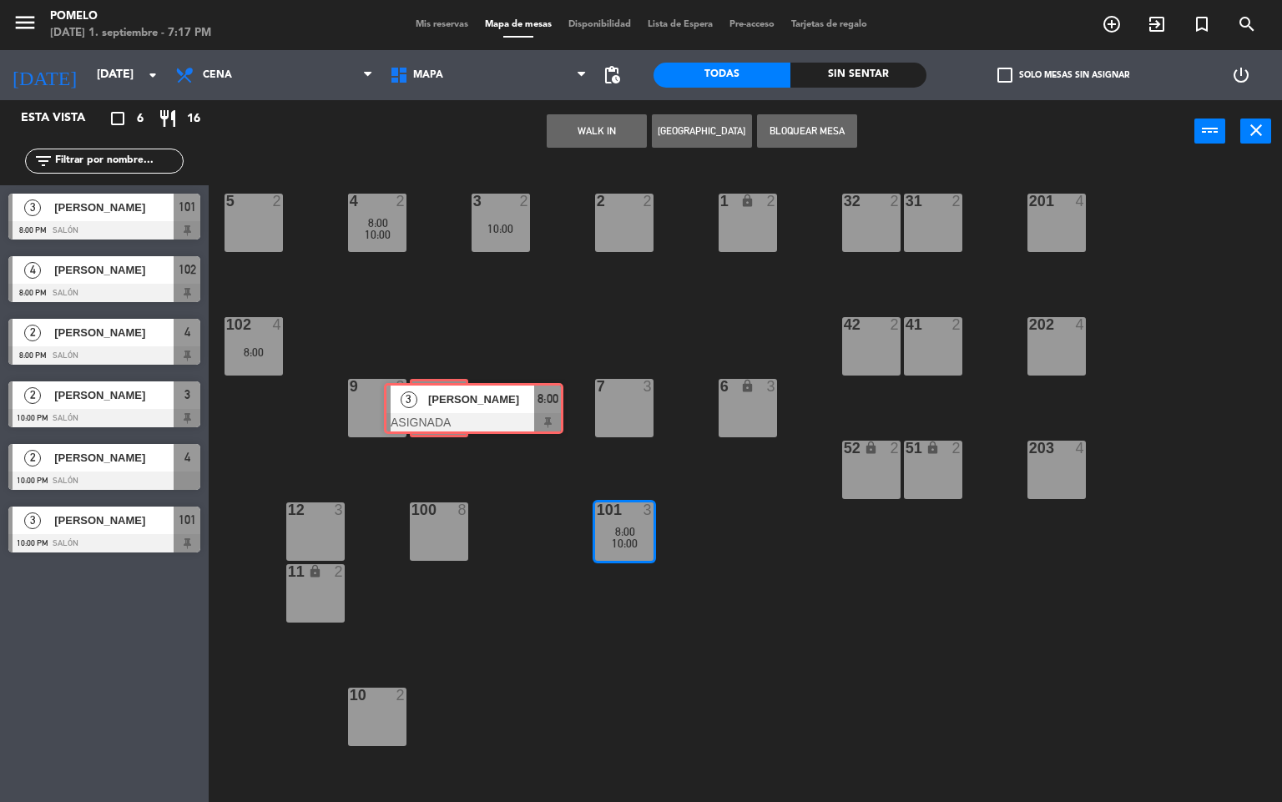
drag, startPoint x: 658, startPoint y: 582, endPoint x: 443, endPoint y: 394, distance: 285.6
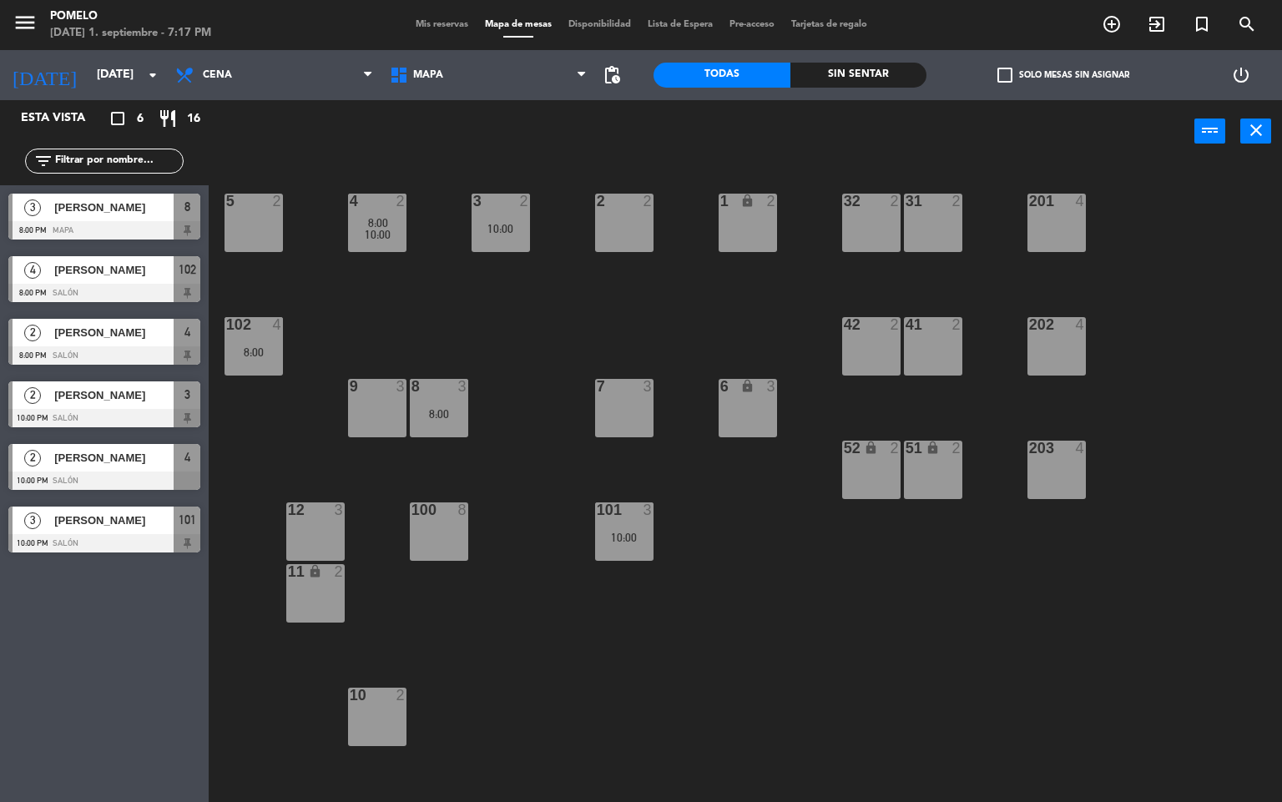
click at [536, 315] on div "4 2 8:00 10:00 3 2 10:00 2 2 1 lock 2 5 2 32 2 31 2 201 4 102 4 8:00 202 4 42 2…" at bounding box center [751, 483] width 1060 height 639
click at [509, 305] on div "4 2 8:00 10:00 3 2 10:00 2 2 1 lock 2 5 2 32 2 31 2 201 4 102 4 8:00 202 4 42 2…" at bounding box center [751, 483] width 1060 height 639
drag, startPoint x: 443, startPoint y: 289, endPoint x: 446, endPoint y: 344, distance: 55.1
click at [443, 288] on div "4 2 8:00 10:00 3 2 10:00 2 2 1 lock 2 5 2 32 2 31 2 201 4 102 4 8:00 202 4 42 2…" at bounding box center [751, 483] width 1060 height 639
click at [384, 244] on div "4 2 8:00 10:00" at bounding box center [377, 223] width 58 height 58
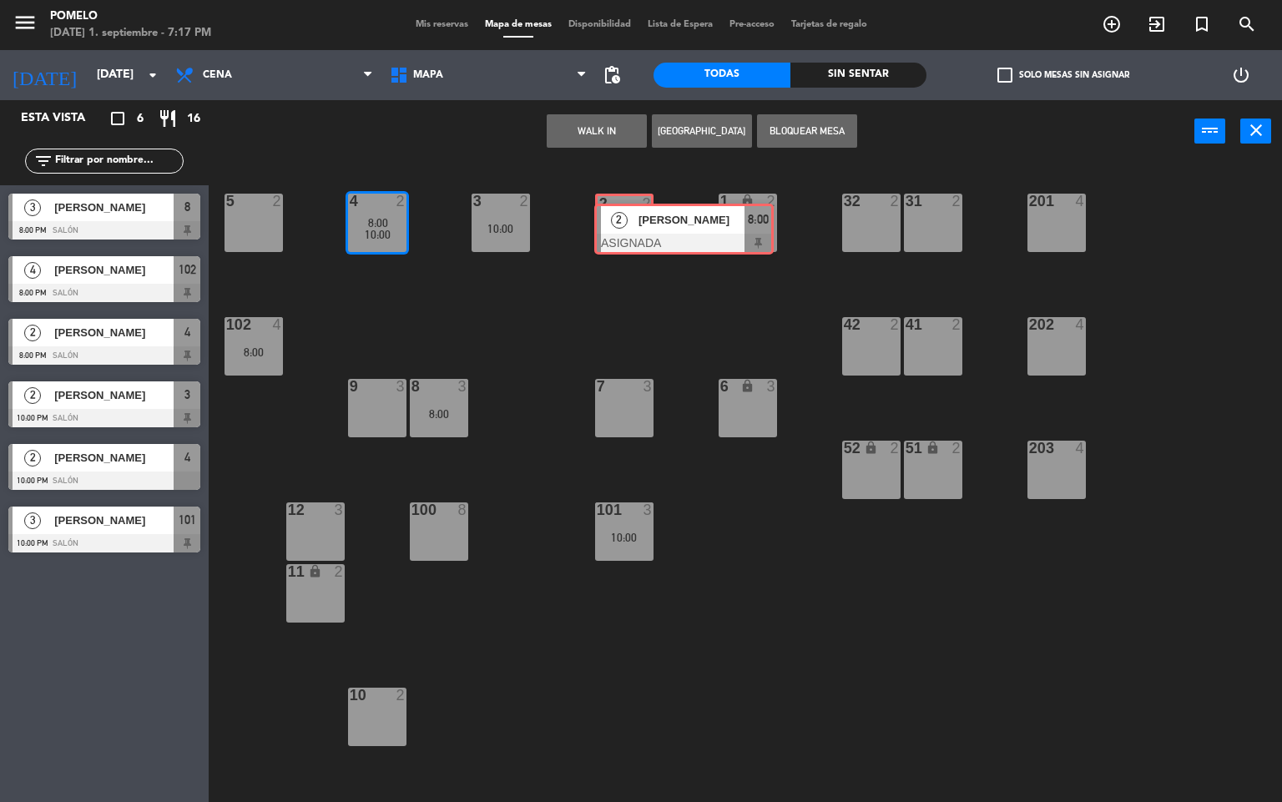
drag, startPoint x: 401, startPoint y: 284, endPoint x: 643, endPoint y: 224, distance: 249.3
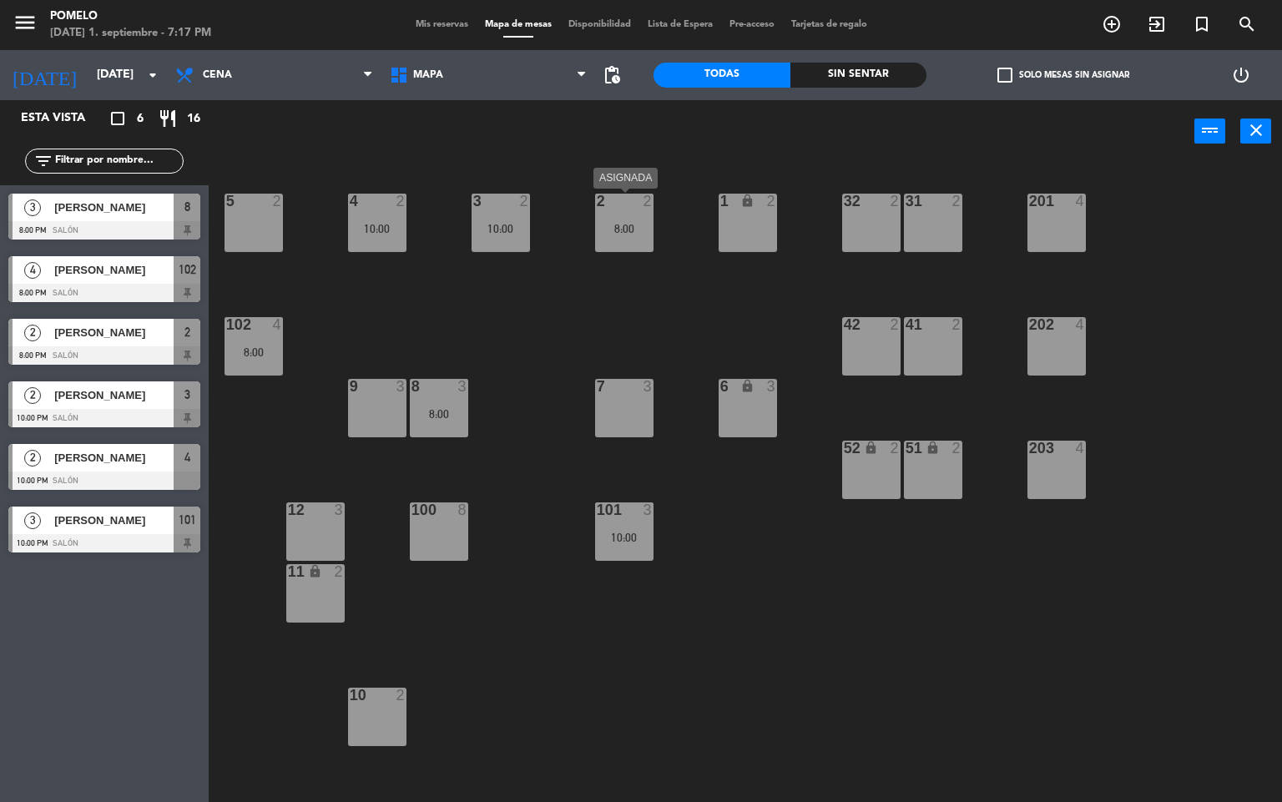
click at [646, 224] on div "8:00" at bounding box center [624, 229] width 58 height 12
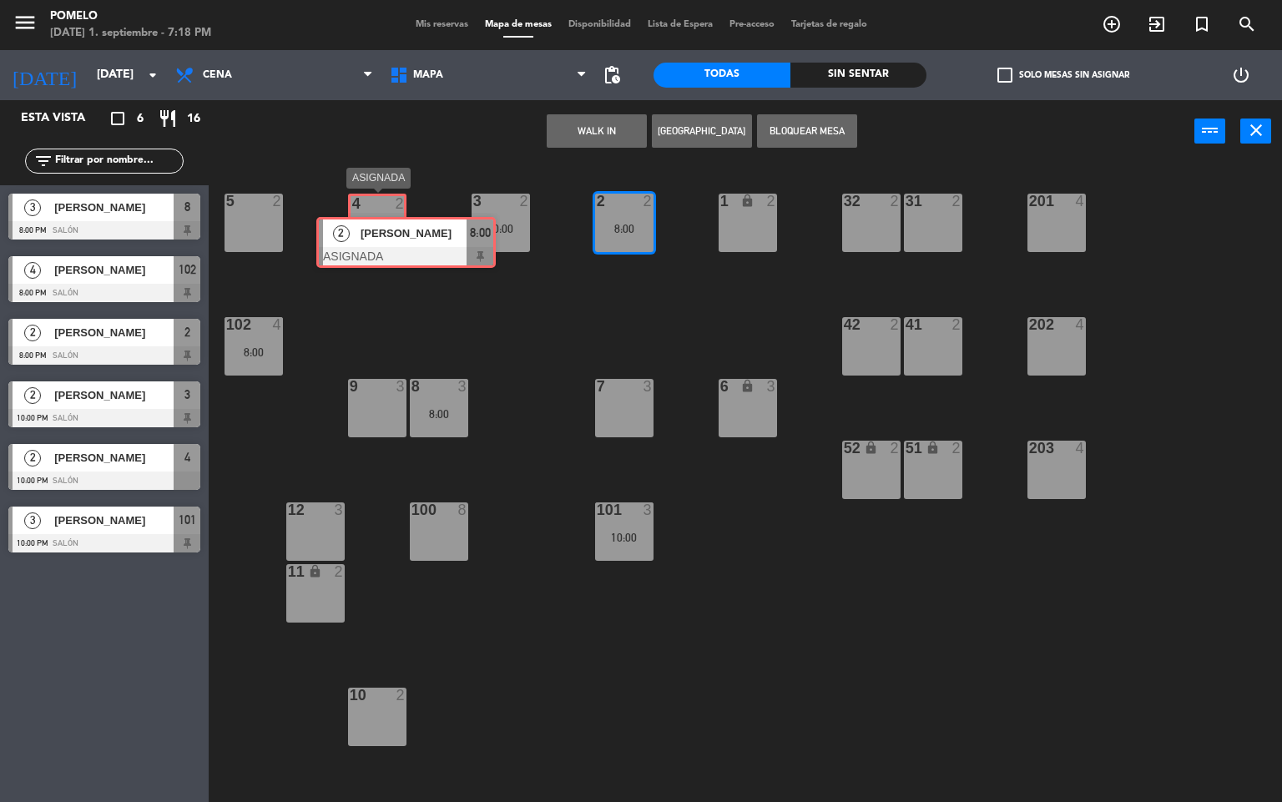
drag, startPoint x: 669, startPoint y: 274, endPoint x: 386, endPoint y: 229, distance: 286.4
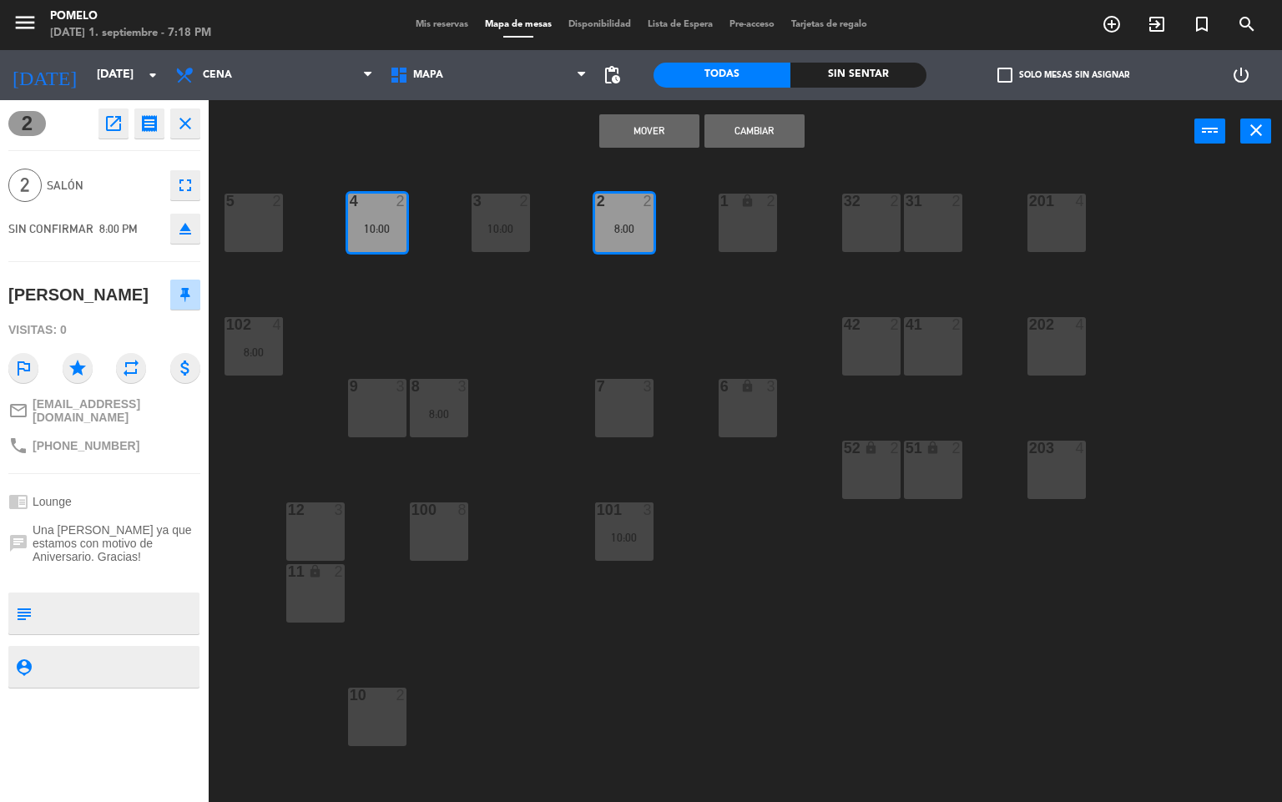
click at [658, 128] on button "Mover" at bounding box center [649, 130] width 100 height 33
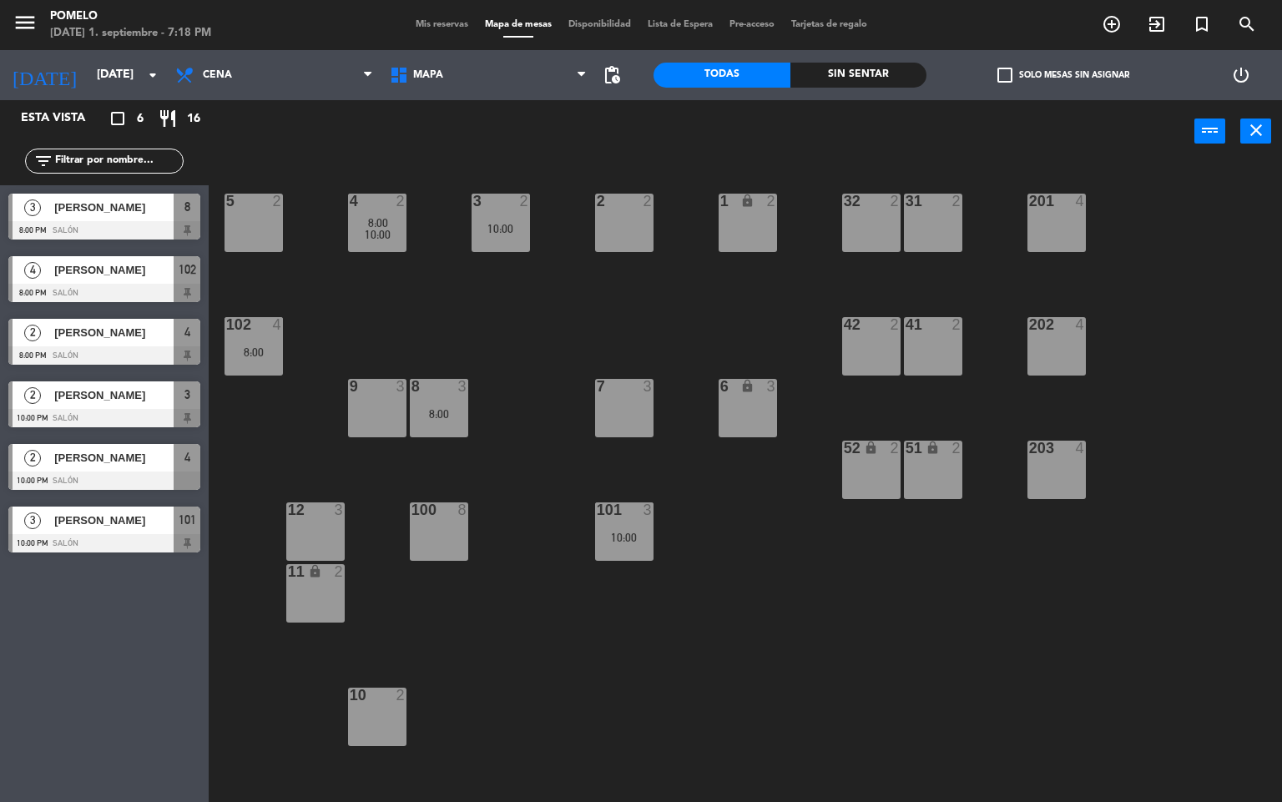
click at [494, 463] on div "4 2 8:00 10:00 3 2 10:00 2 2 1 lock 2 5 2 32 2 31 2 201 4 102 4 8:00 202 4 42 2…" at bounding box center [751, 483] width 1060 height 639
click at [449, 404] on div "8 3 8:00" at bounding box center [439, 408] width 58 height 58
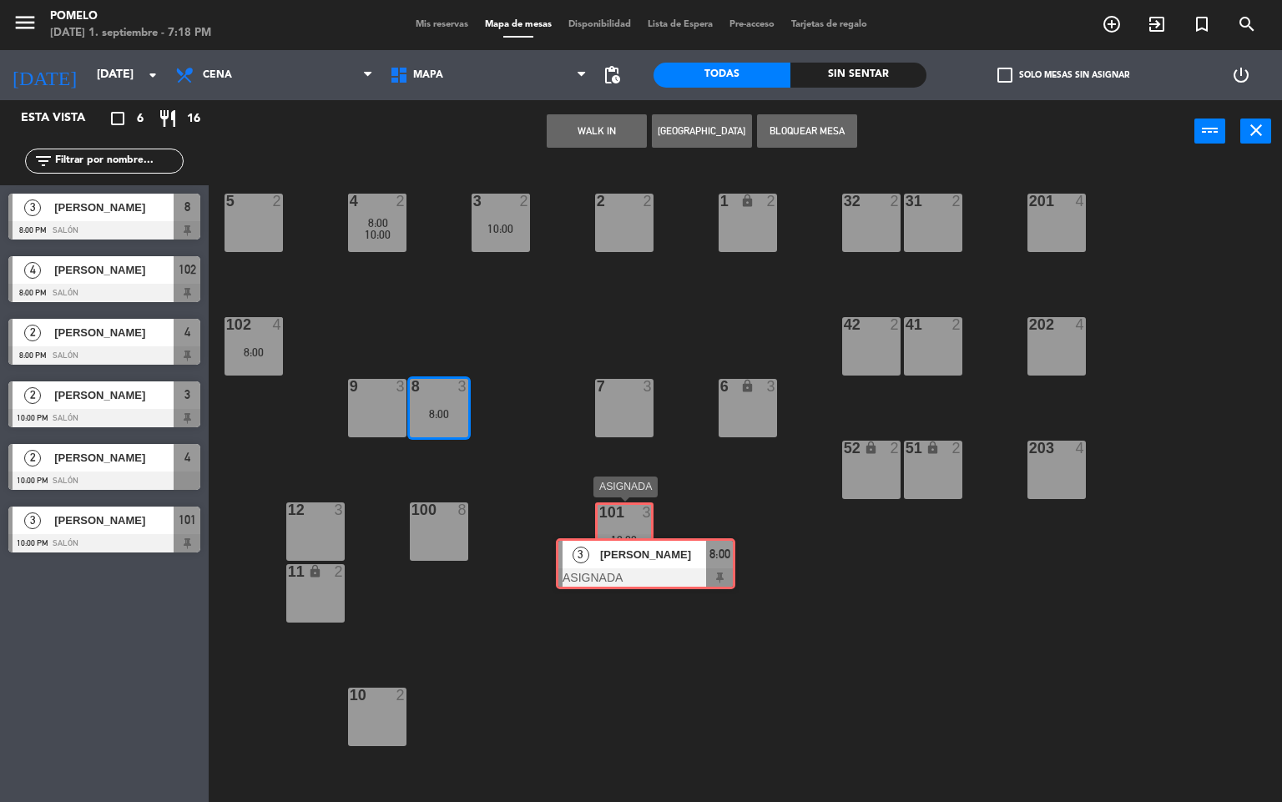
drag, startPoint x: 479, startPoint y: 461, endPoint x: 628, endPoint y: 526, distance: 162.9
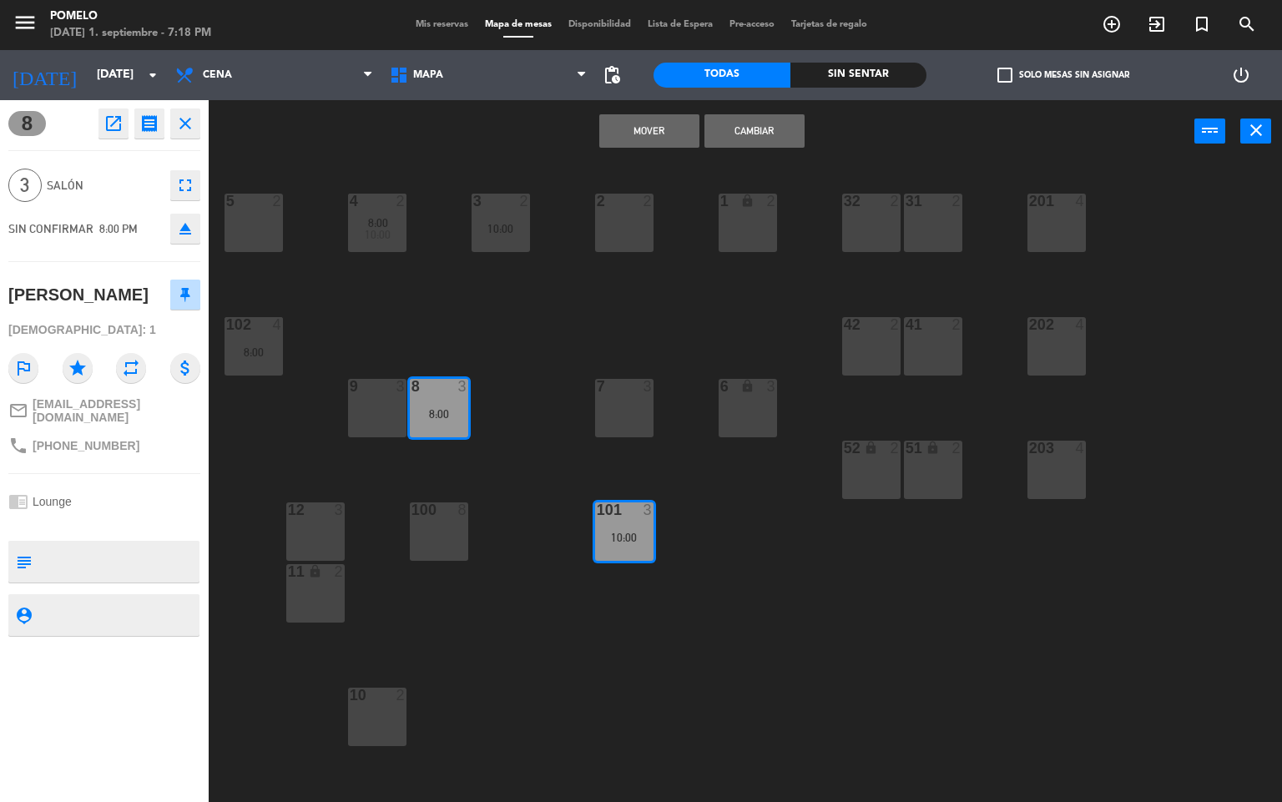
click at [668, 133] on button "Mover" at bounding box center [649, 130] width 100 height 33
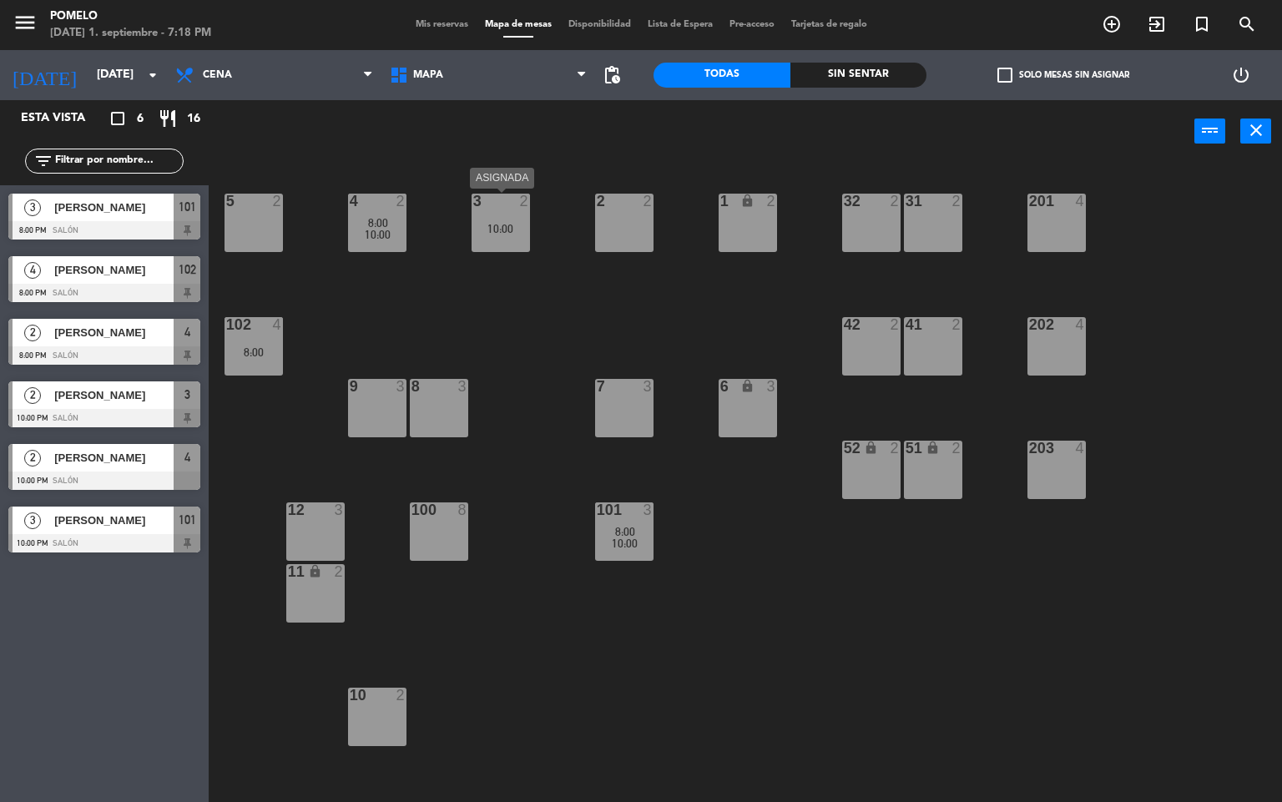
click at [503, 230] on div "10:00" at bounding box center [500, 229] width 58 height 12
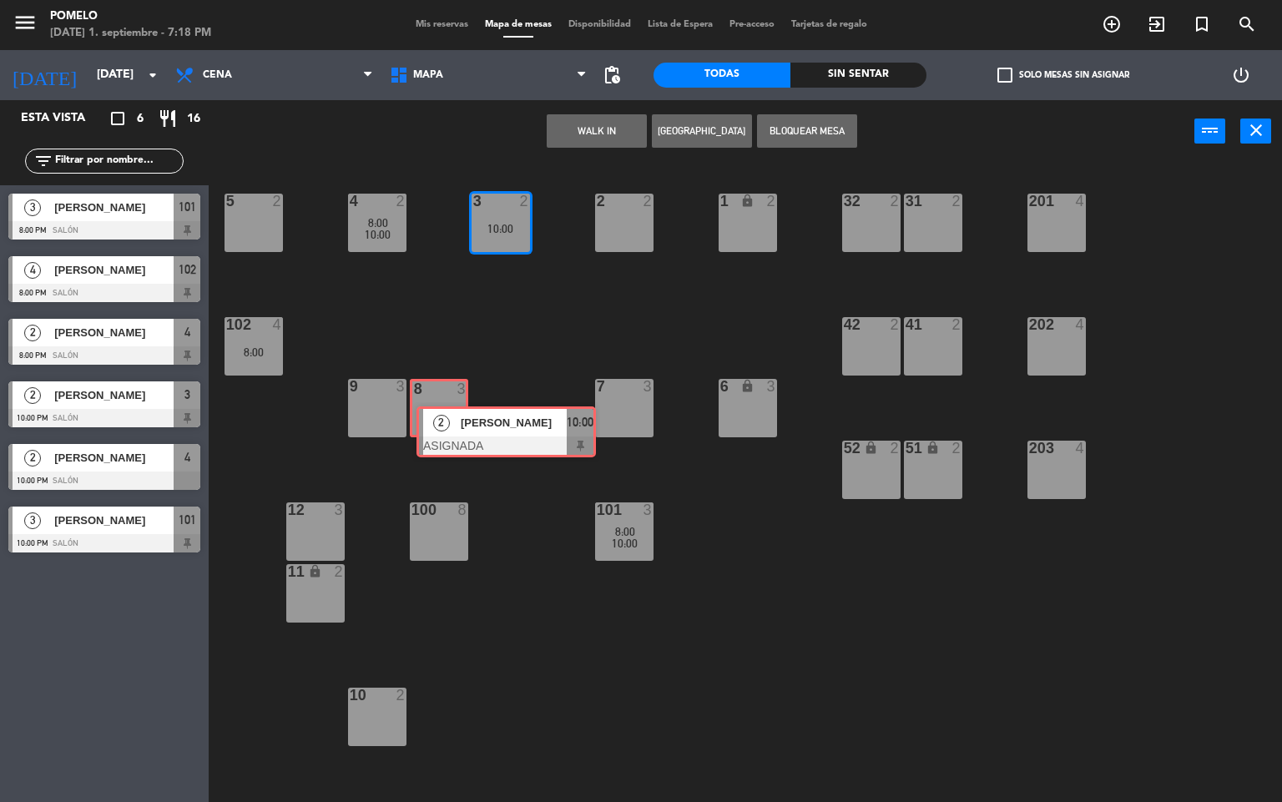
drag, startPoint x: 501, startPoint y: 271, endPoint x: 433, endPoint y: 421, distance: 164.7
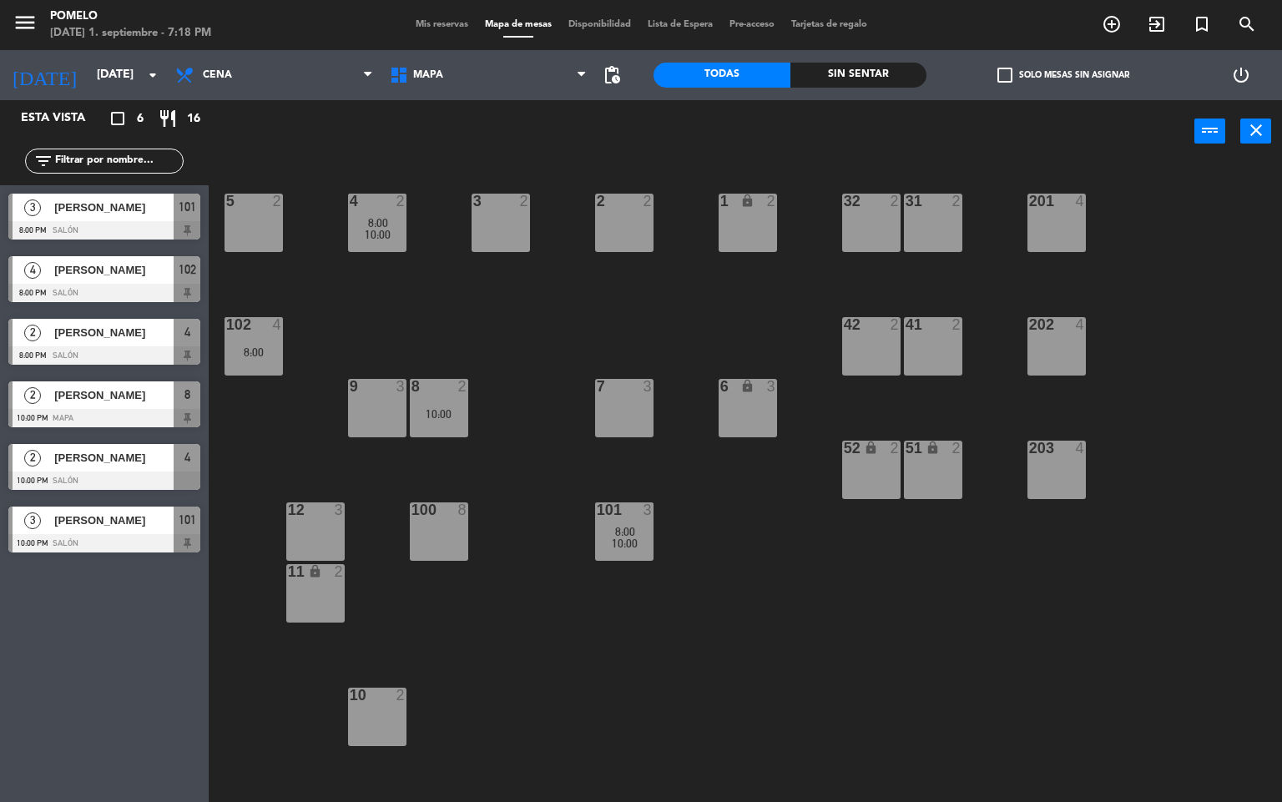
click at [388, 245] on div "4 2 8:00 10:00" at bounding box center [377, 223] width 58 height 58
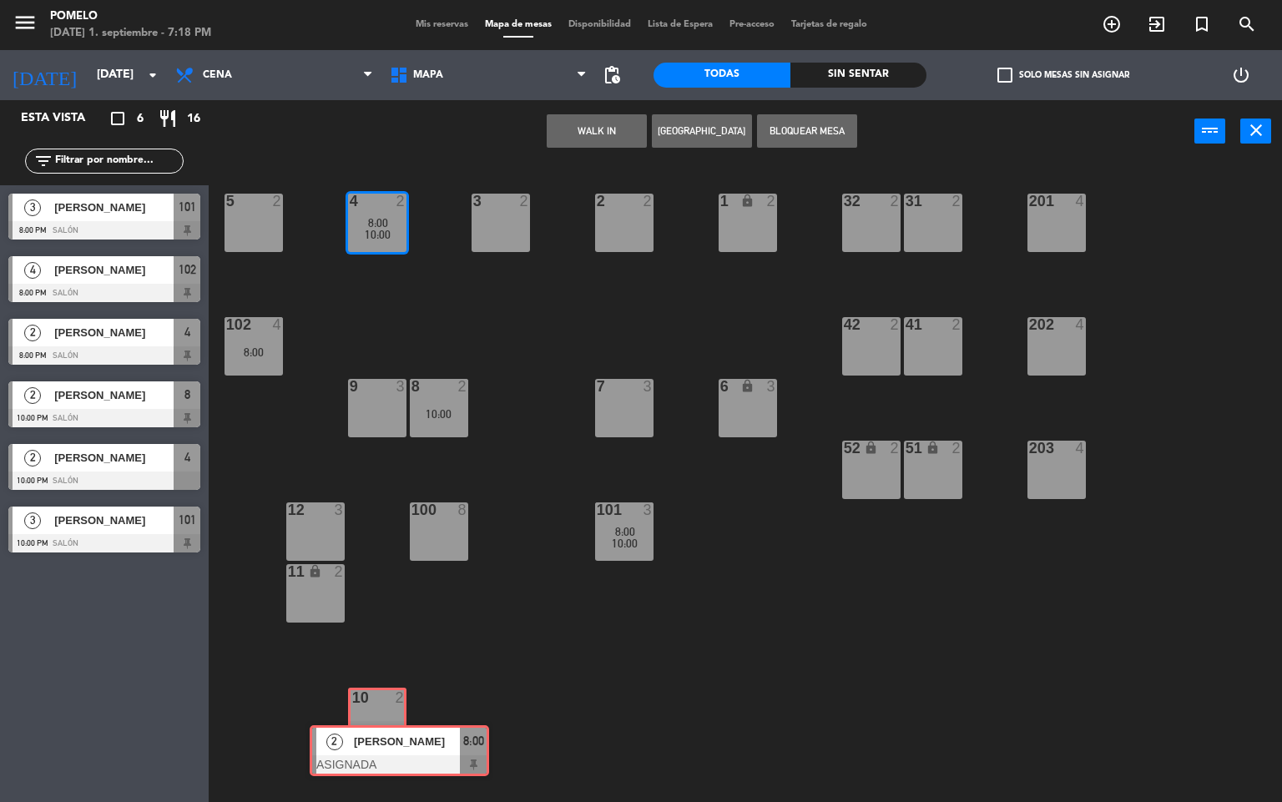
drag, startPoint x: 419, startPoint y: 280, endPoint x: 376, endPoint y: 731, distance: 452.6
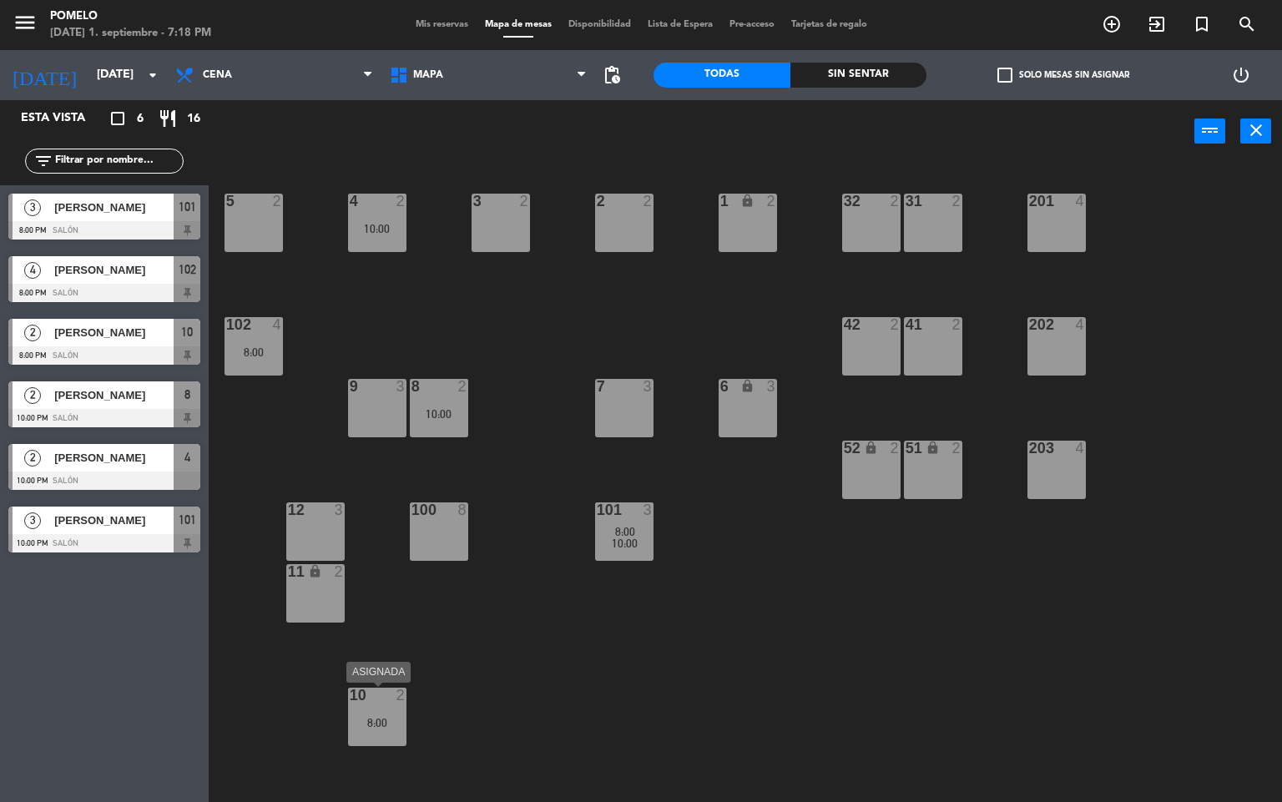
click at [373, 704] on div "10 2 8:00" at bounding box center [377, 717] width 58 height 58
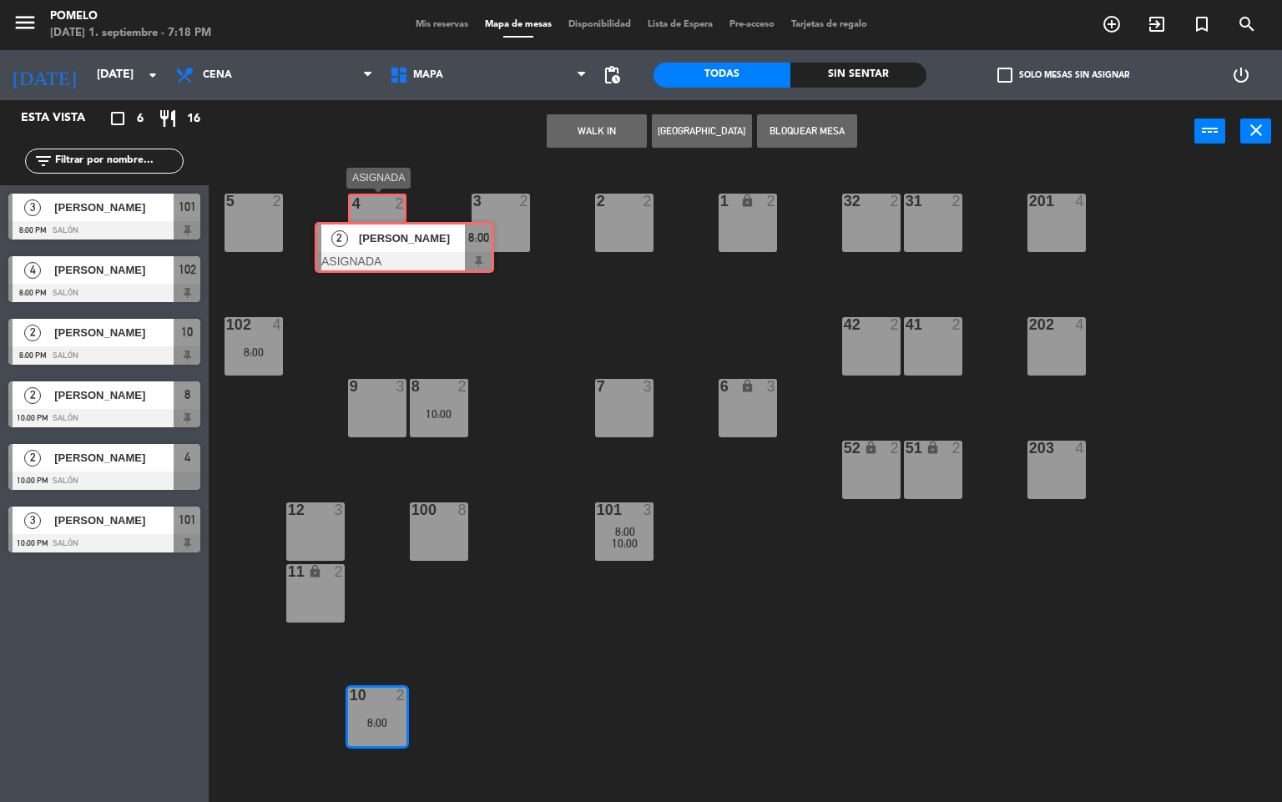
drag, startPoint x: 426, startPoint y: 772, endPoint x: 389, endPoint y: 238, distance: 535.3
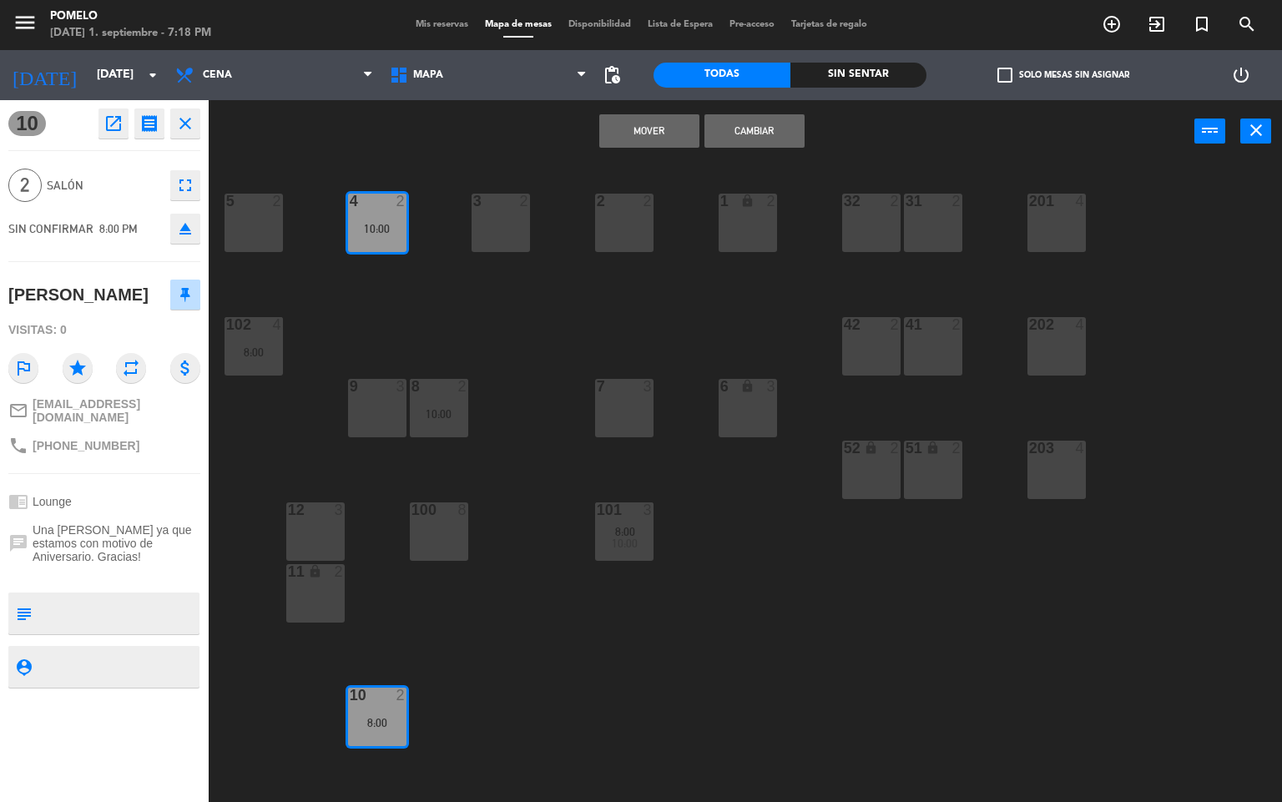
click at [622, 135] on button "Mover" at bounding box center [649, 130] width 100 height 33
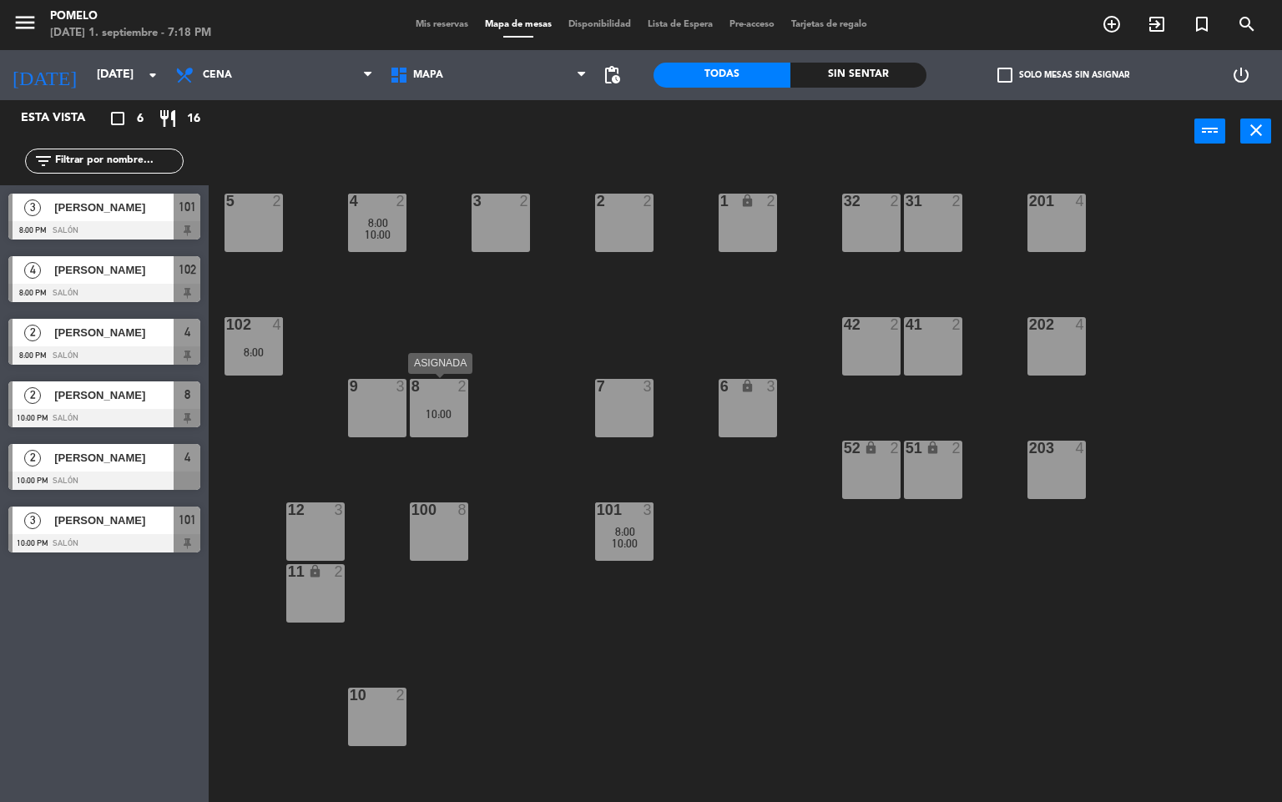
click at [446, 411] on div "10:00" at bounding box center [439, 414] width 58 height 12
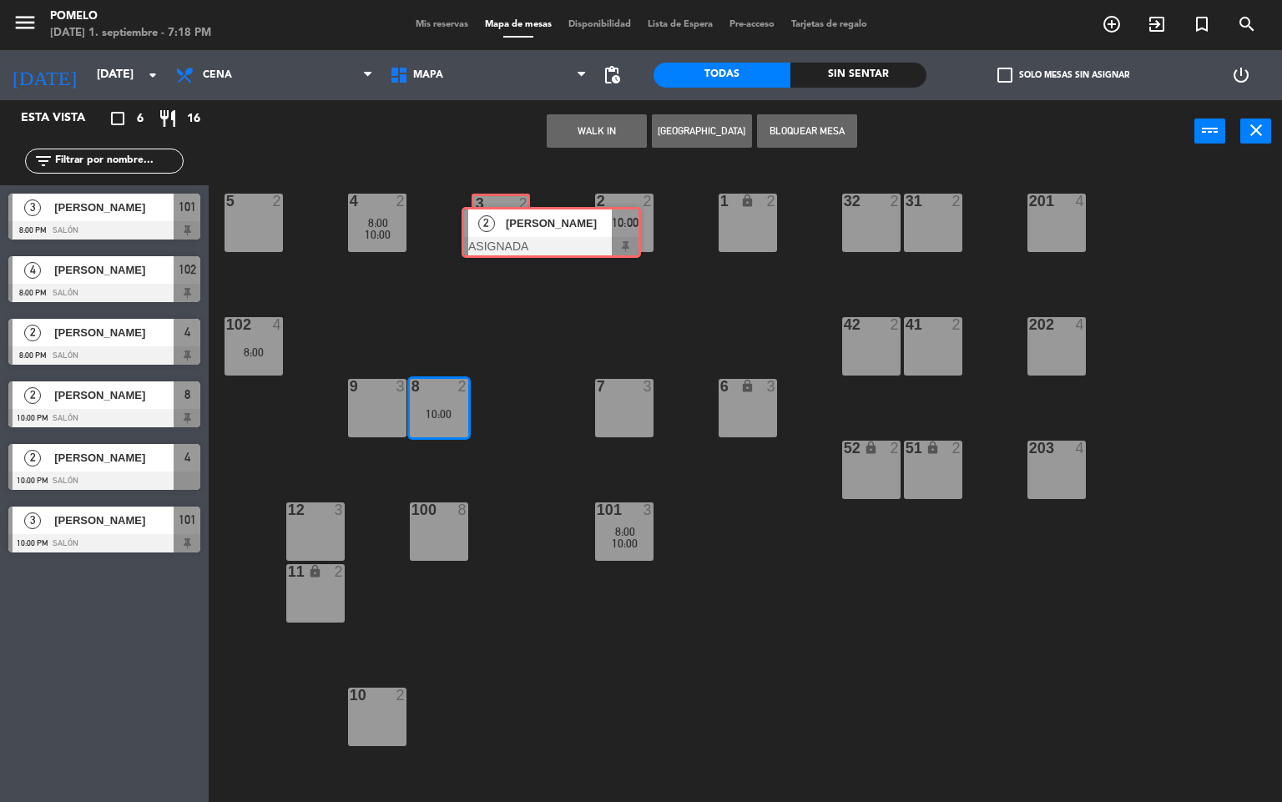
drag, startPoint x: 474, startPoint y: 469, endPoint x: 523, endPoint y: 228, distance: 246.1
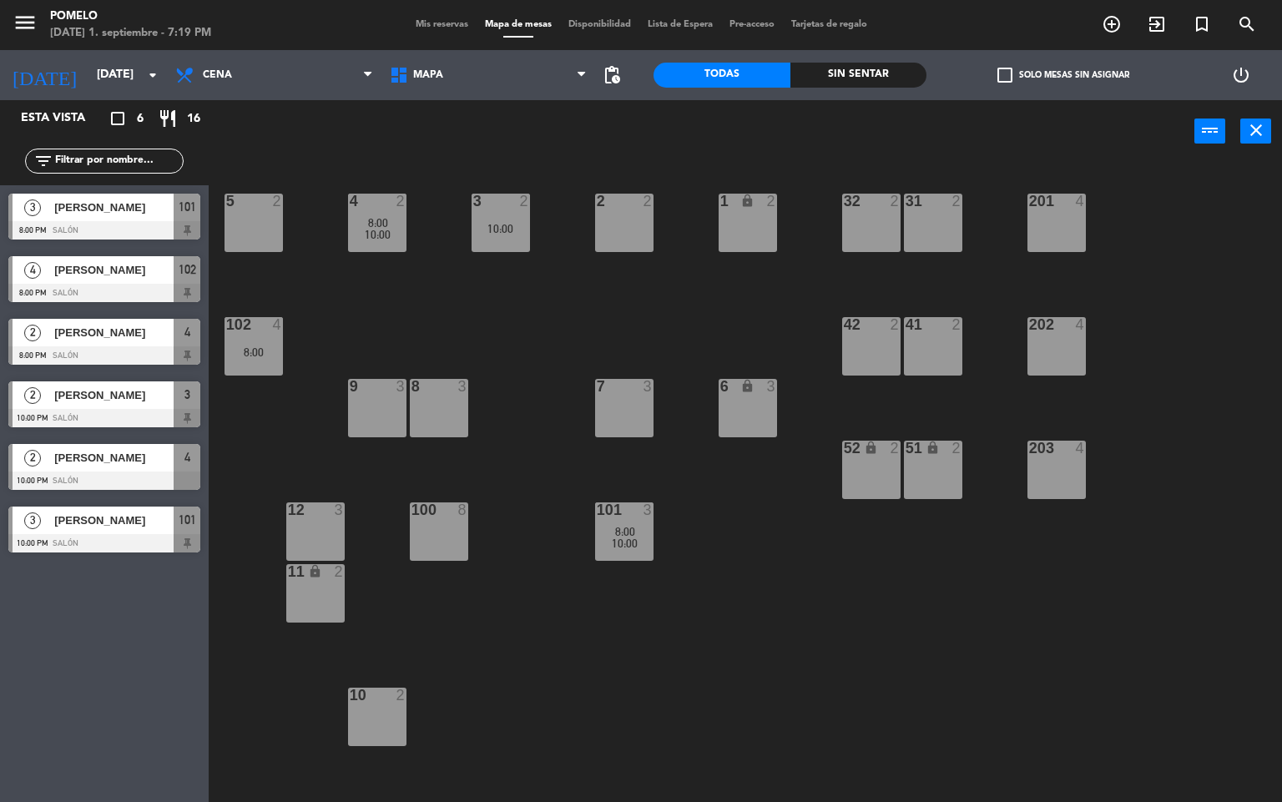
drag, startPoint x: 862, startPoint y: 637, endPoint x: 859, endPoint y: 597, distance: 40.2
click at [861, 637] on div "4 2 8:00 10:00 3 2 10:00 2 2 1 lock 2 5 2 32 2 31 2 201 4 102 4 8:00 202 4 42 2…" at bounding box center [751, 483] width 1060 height 639
click at [453, 31] on div "Mis reservas Mapa de mesas Disponibilidad Lista de Espera Pre-acceso Tarjetas d…" at bounding box center [641, 25] width 468 height 15
click at [456, 20] on span "Mis reservas" at bounding box center [441, 24] width 69 height 9
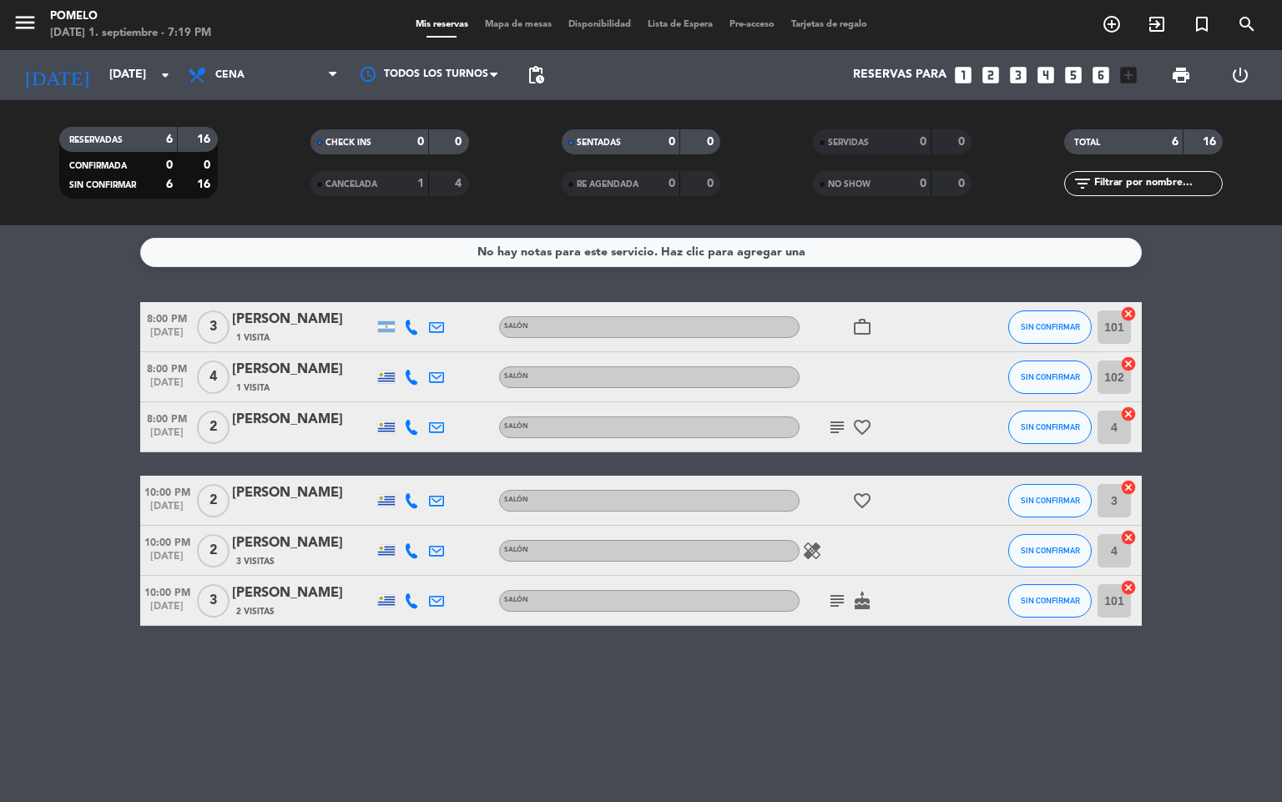
click at [829, 431] on icon "subject" at bounding box center [837, 427] width 20 height 20
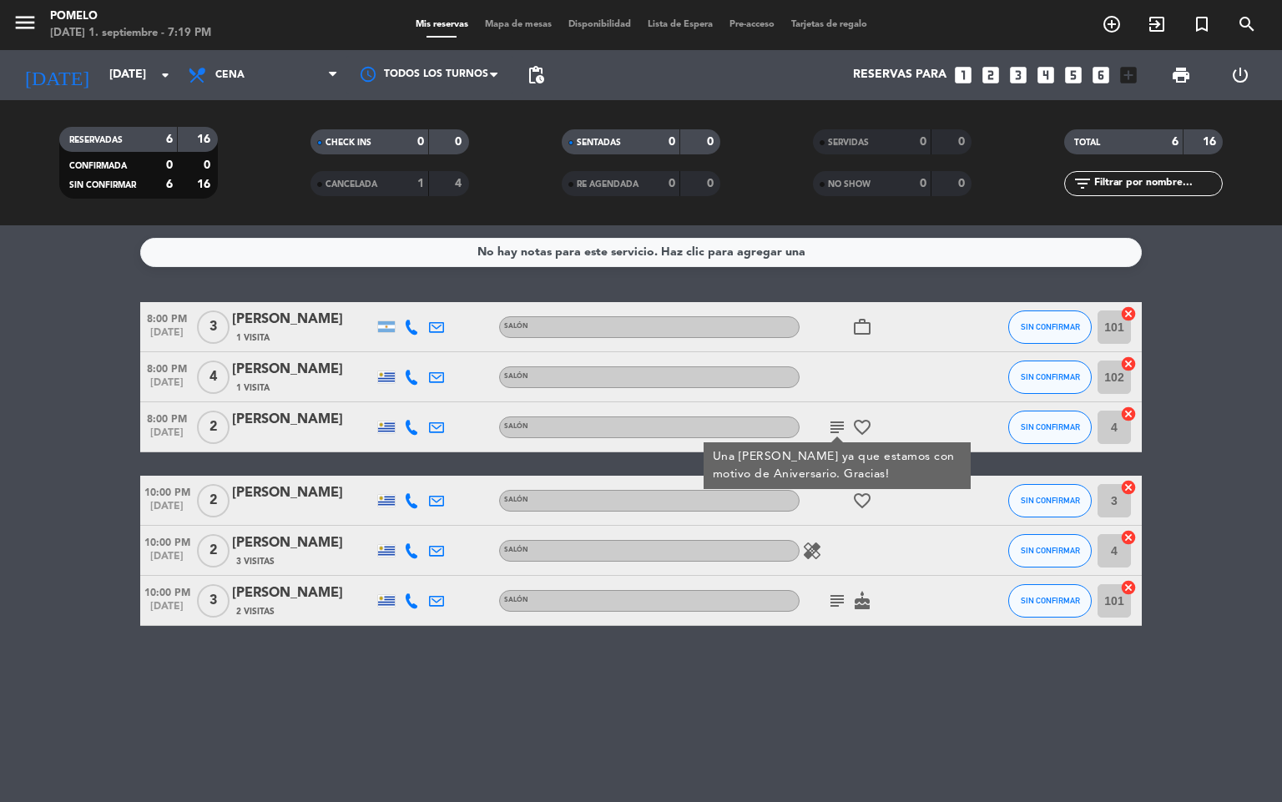
click at [867, 633] on div "No hay notas para este servicio. Haz clic para agregar una 8:00 PM [DATE] 3 [PE…" at bounding box center [641, 513] width 1282 height 577
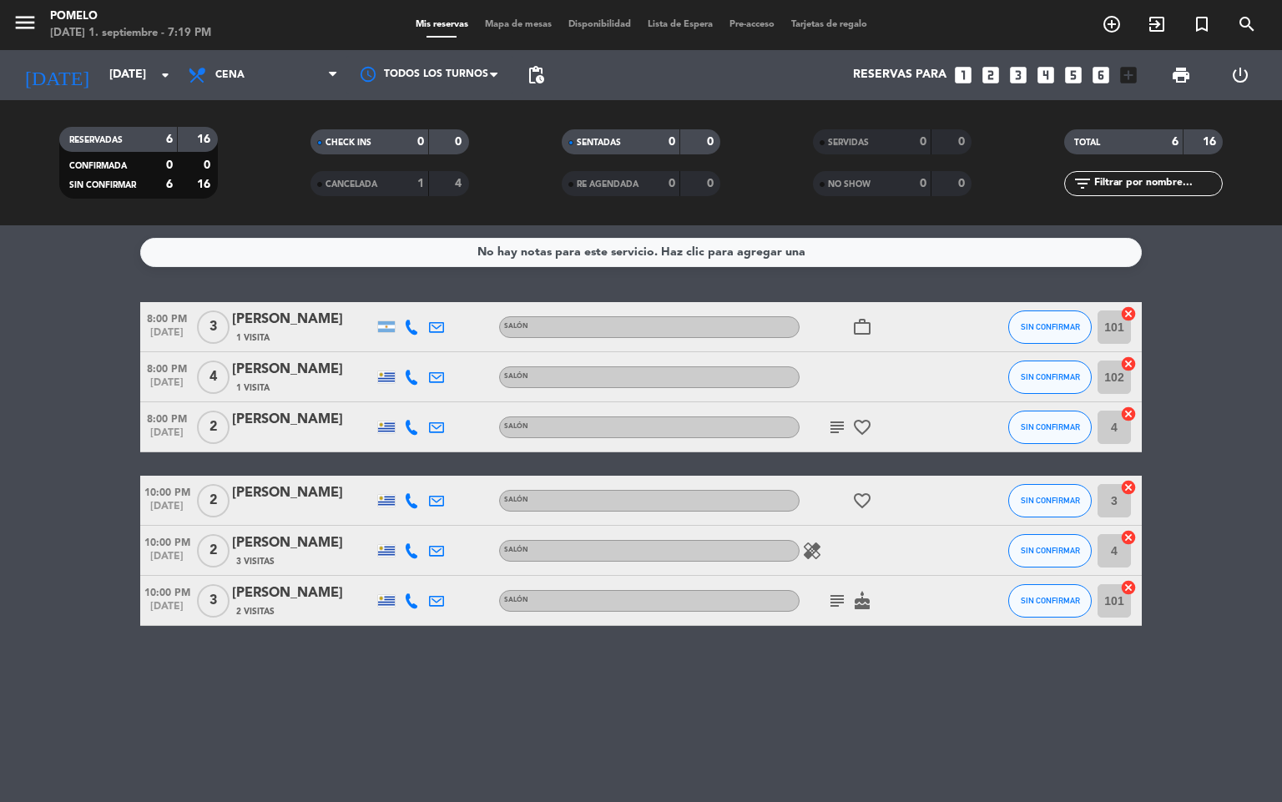
click at [842, 598] on icon "subject" at bounding box center [837, 601] width 20 height 20
click at [872, 644] on div "No hay notas para este servicio. Haz clic para agregar una 8:00 PM [DATE] 3 [PE…" at bounding box center [641, 513] width 1282 height 577
click at [1185, 85] on span "print" at bounding box center [1180, 74] width 33 height 33
click at [1172, 78] on span "print" at bounding box center [1181, 75] width 20 height 20
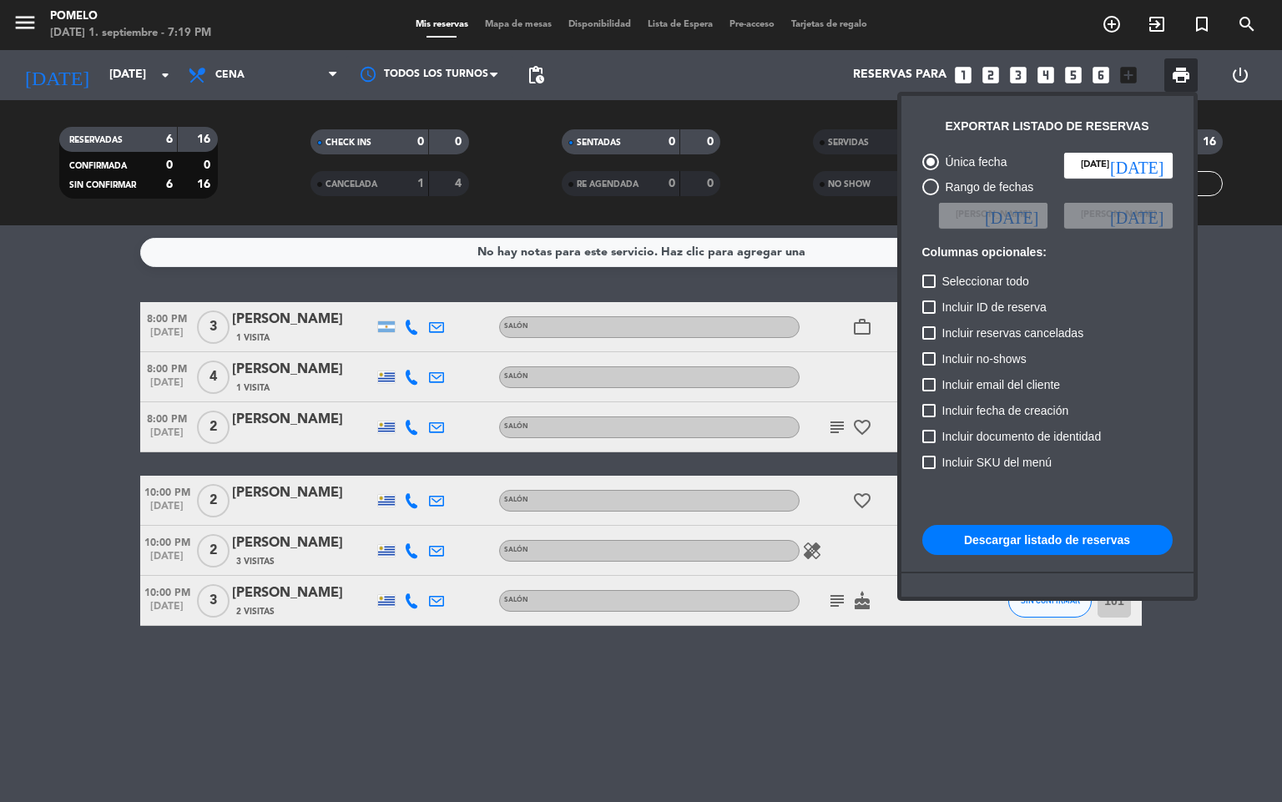
click at [1085, 536] on button "Descargar listado de reservas" at bounding box center [1047, 540] width 250 height 30
click at [629, 719] on div at bounding box center [641, 401] width 1282 height 802
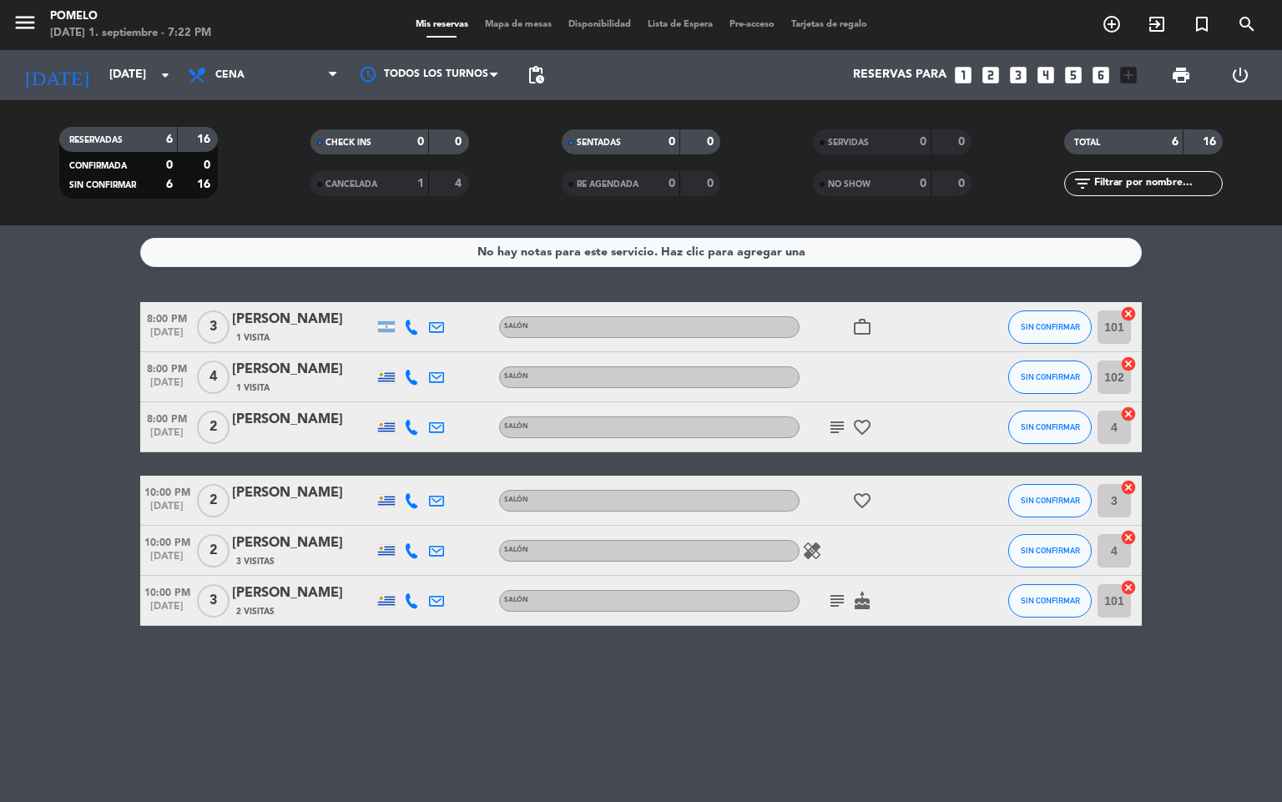
click at [528, 28] on span "Mapa de mesas" at bounding box center [517, 24] width 83 height 9
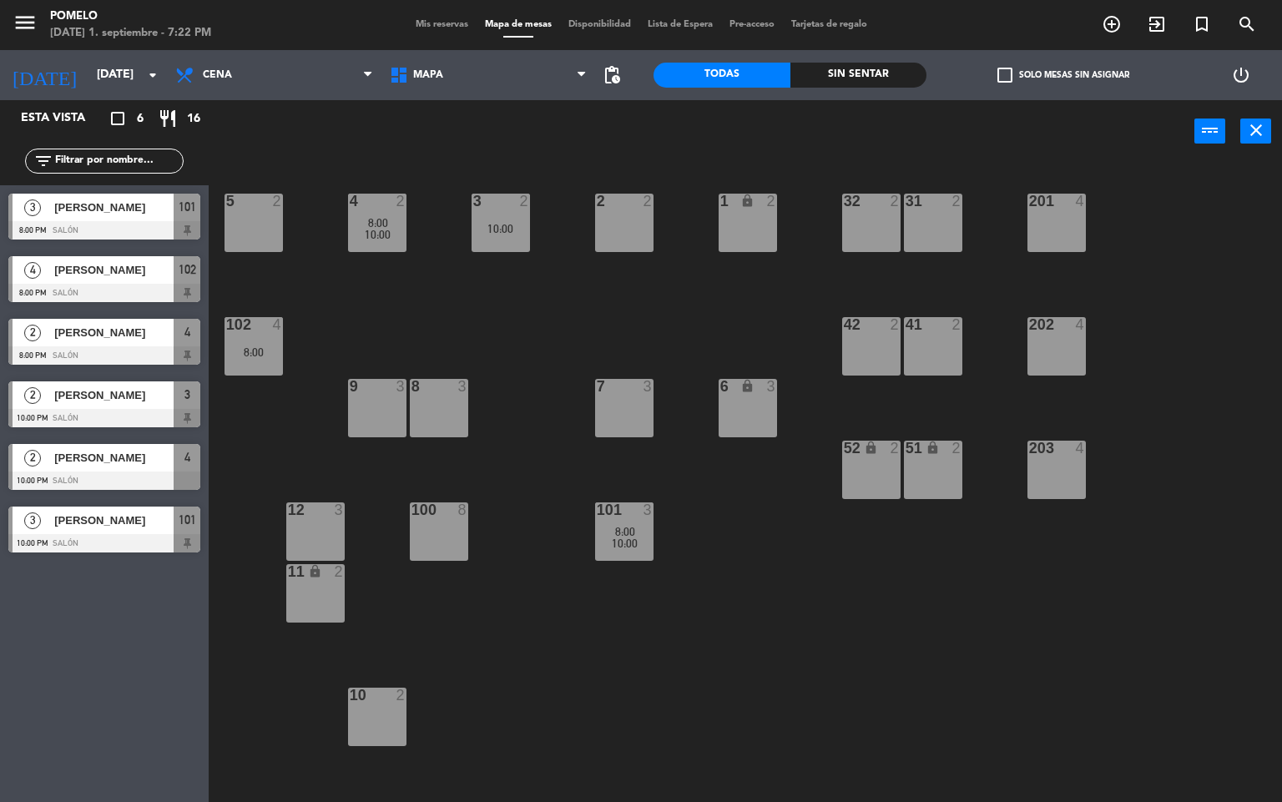
click at [549, 305] on div "4 2 8:00 10:00 3 2 10:00 2 2 1 lock 2 5 2 32 2 31 2 201 4 102 4 8:00 202 4 42 2…" at bounding box center [751, 483] width 1060 height 639
